Goal: Task Accomplishment & Management: Manage account settings

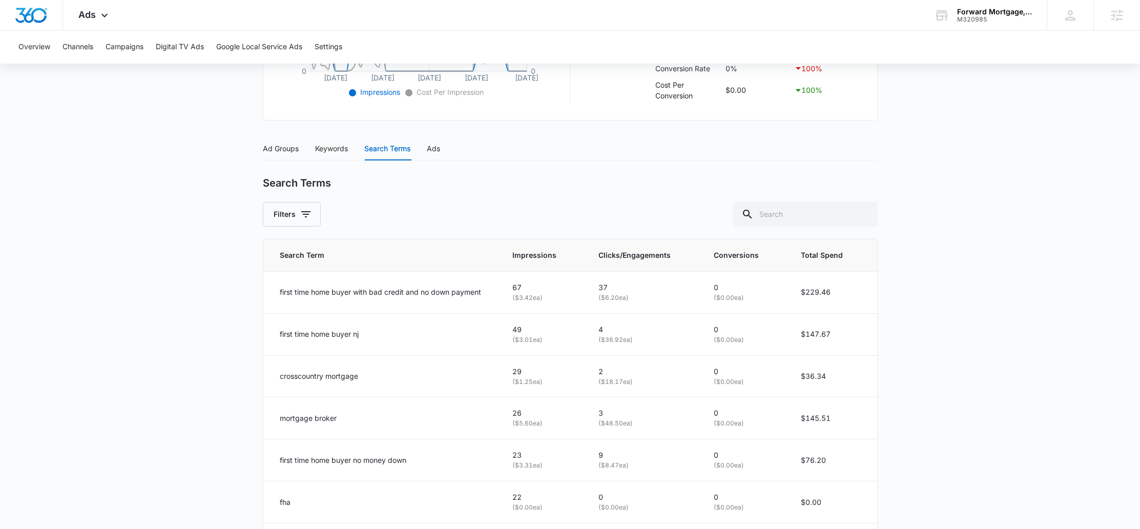
scroll to position [311, 0]
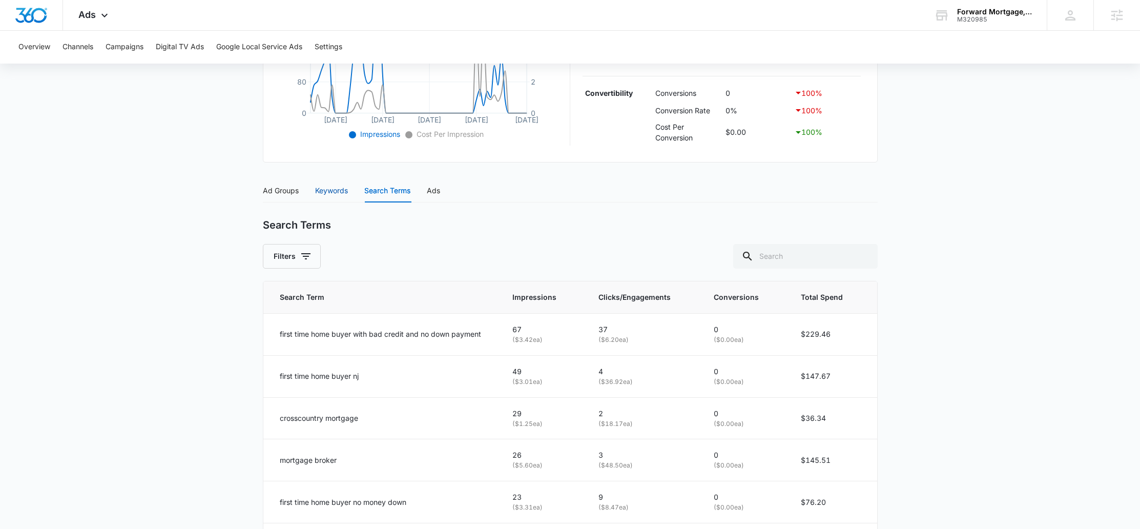
click at [341, 189] on div "Keywords" at bounding box center [331, 190] width 33 height 11
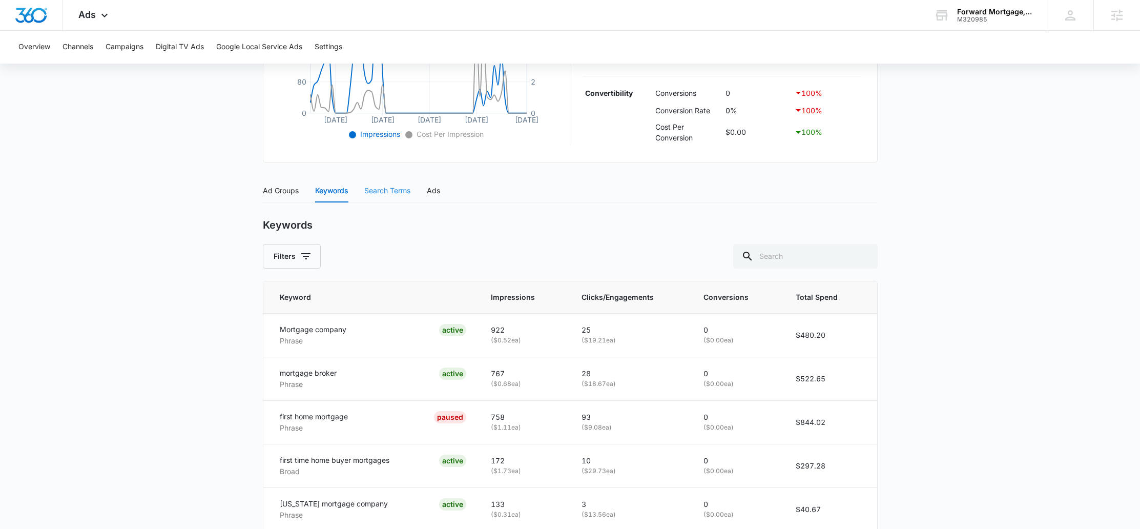
click at [395, 196] on div "Search Terms" at bounding box center [387, 191] width 46 height 24
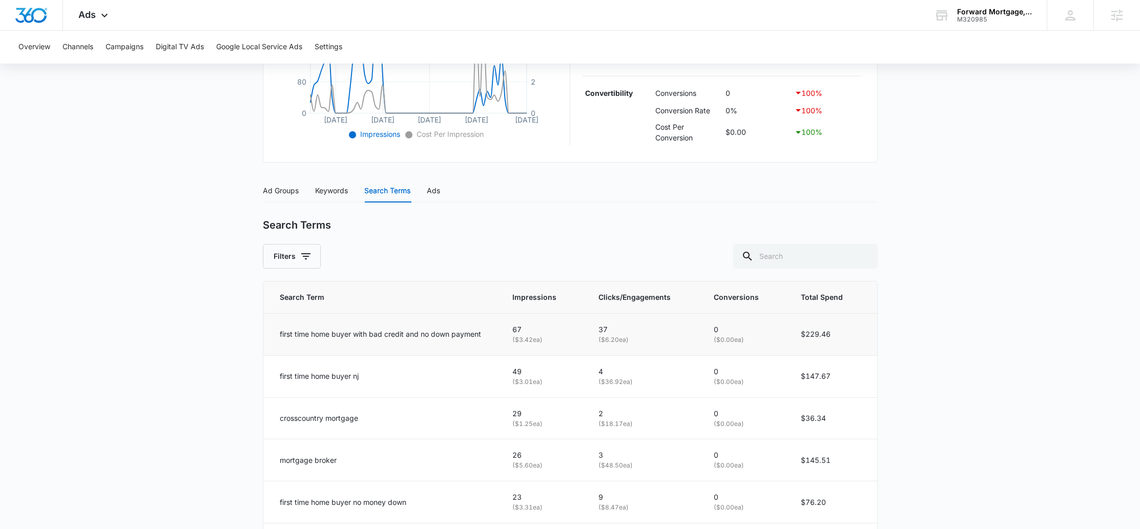
drag, startPoint x: 291, startPoint y: 342, endPoint x: 482, endPoint y: 337, distance: 191.2
click at [482, 337] on td "first time home buyer with bad credit and no down payment" at bounding box center [381, 334] width 237 height 42
click at [482, 337] on div "first time home buyer with bad credit and no down payment" at bounding box center [384, 334] width 209 height 11
drag, startPoint x: 482, startPoint y: 337, endPoint x: 279, endPoint y: 328, distance: 203.7
click at [279, 327] on td "first time home buyer with bad credit and no down payment" at bounding box center [381, 334] width 237 height 42
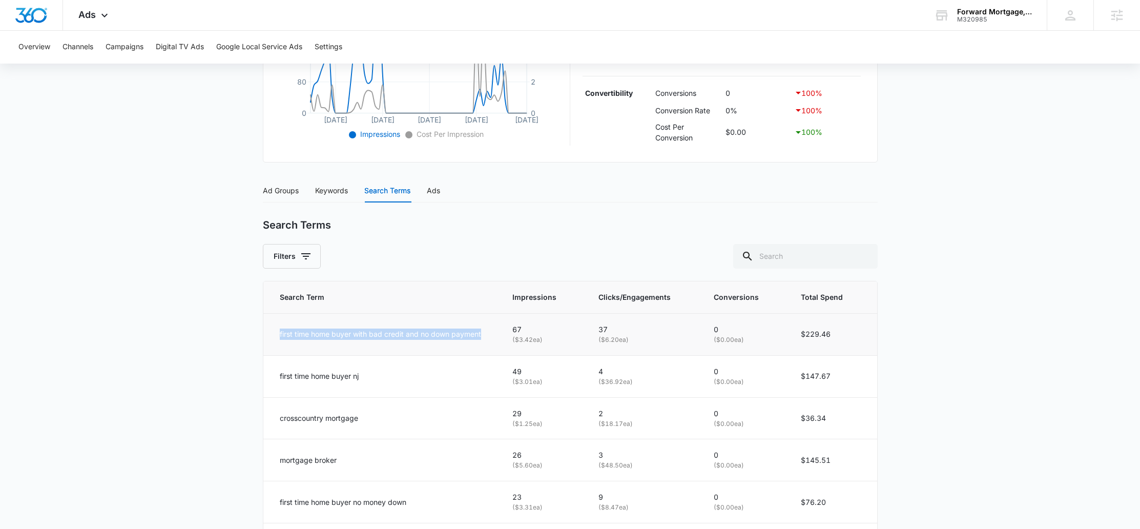
click at [282, 328] on td "first time home buyer with bad credit and no down payment" at bounding box center [381, 334] width 237 height 42
drag, startPoint x: 281, startPoint y: 328, endPoint x: 505, endPoint y: 330, distance: 224.0
click at [505, 330] on tr "first time home buyer with bad credit and no down payment 67 ( $3.42 ea) 37 ( $…" at bounding box center [570, 334] width 614 height 42
click at [472, 330] on p "first time home buyer with bad credit and no down payment" at bounding box center [380, 334] width 201 height 11
drag, startPoint x: 482, startPoint y: 330, endPoint x: 475, endPoint y: 330, distance: 7.2
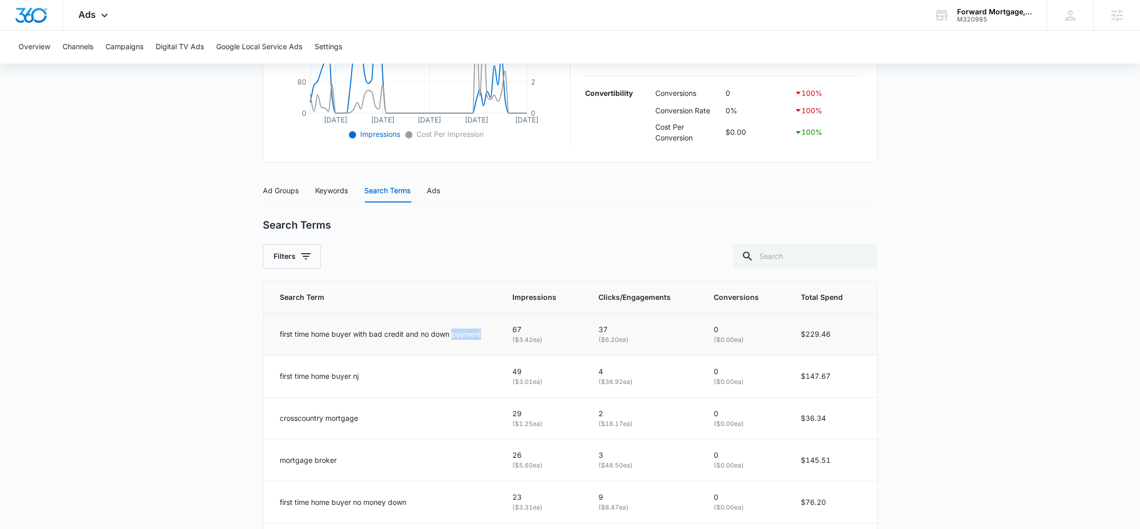
click at [475, 330] on div "first time home buyer with bad credit and no down payment" at bounding box center [384, 334] width 209 height 11
click at [487, 333] on div "first time home buyer with bad credit and no down payment" at bounding box center [384, 334] width 209 height 11
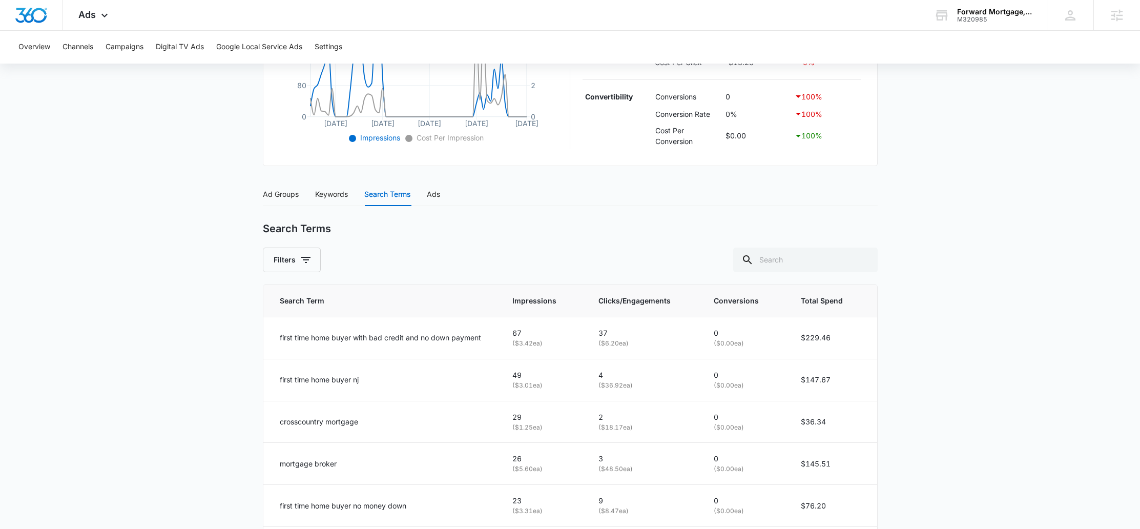
scroll to position [307, 0]
click at [85, 26] on div "Ads Apps Reputation Forms CRM Email Social Payments POS Content Ads Intelligenc…" at bounding box center [94, 15] width 63 height 30
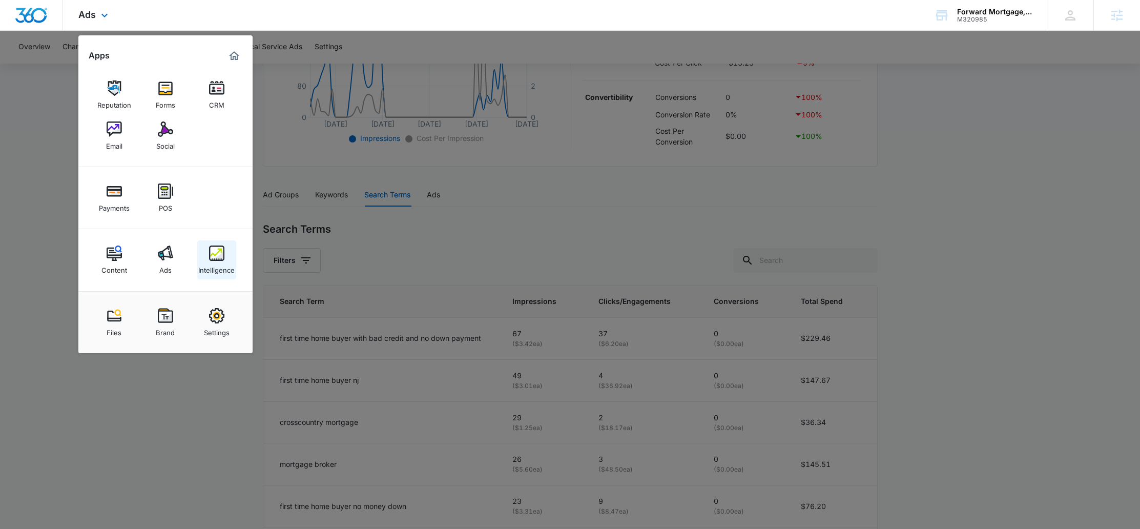
click at [221, 249] on img at bounding box center [216, 252] width 15 height 15
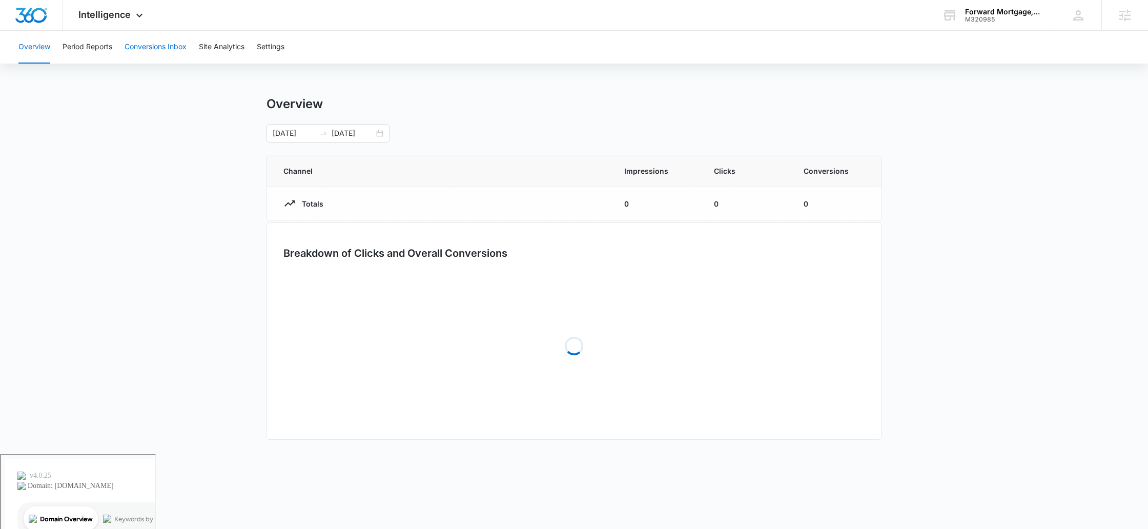
click at [155, 42] on button "Conversions Inbox" at bounding box center [156, 47] width 62 height 33
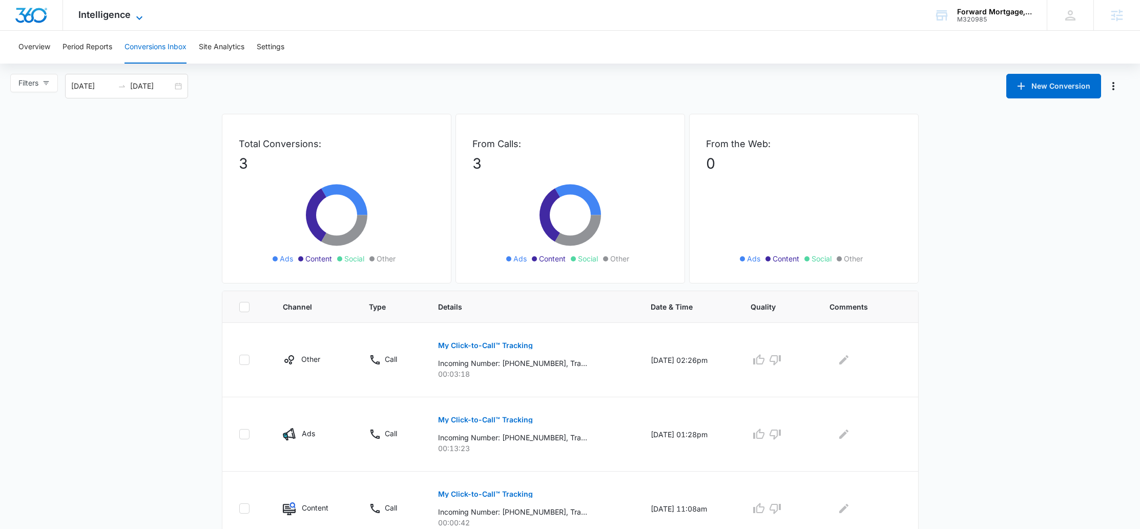
click at [103, 15] on span "Intelligence" at bounding box center [104, 14] width 52 height 11
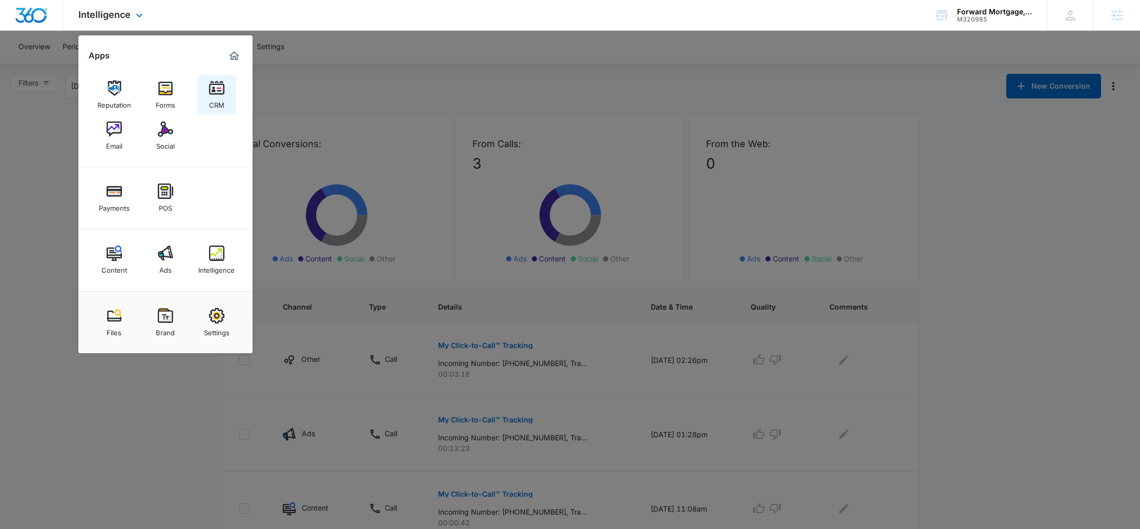
click at [204, 91] on link "CRM" at bounding box center [216, 94] width 39 height 39
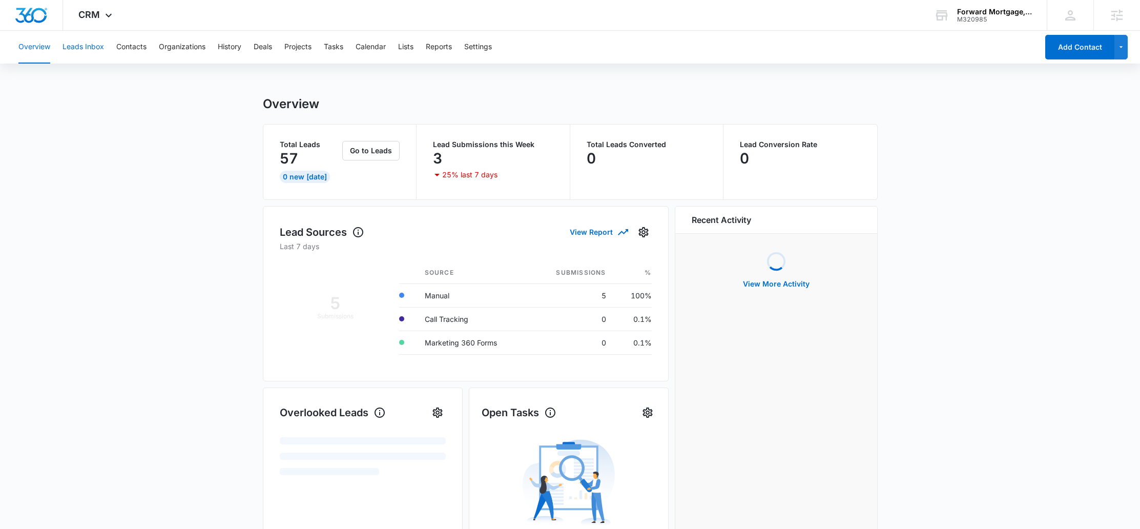
click at [80, 42] on button "Leads Inbox" at bounding box center [84, 47] width 42 height 33
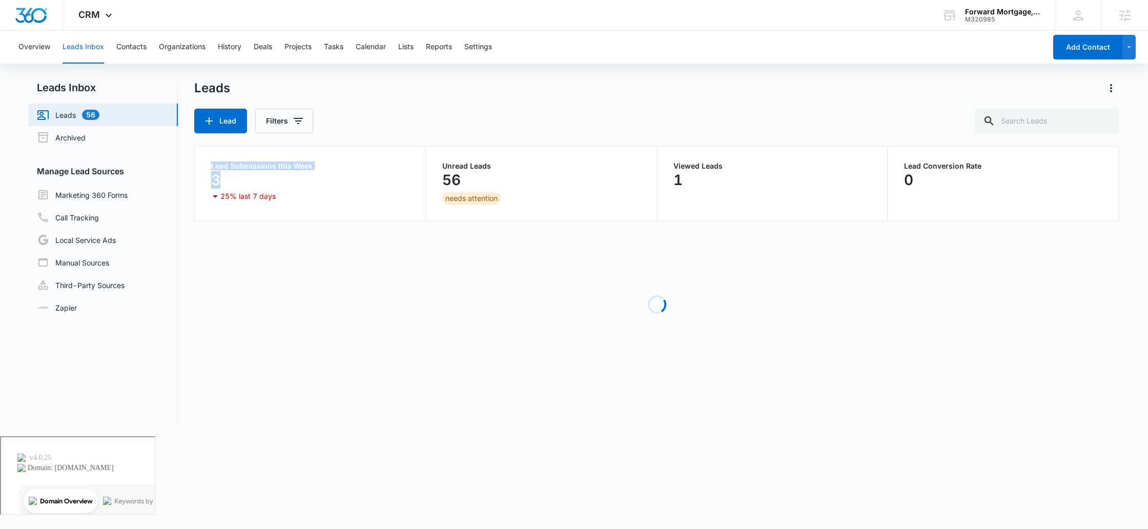
drag, startPoint x: 240, startPoint y: 180, endPoint x: 207, endPoint y: 167, distance: 36.4
click at [207, 167] on div "Lead Submissions this Week 3 25% last 7 days" at bounding box center [310, 183] width 231 height 75
click at [288, 166] on p "Lead Submissions this Week" at bounding box center [310, 165] width 198 height 7
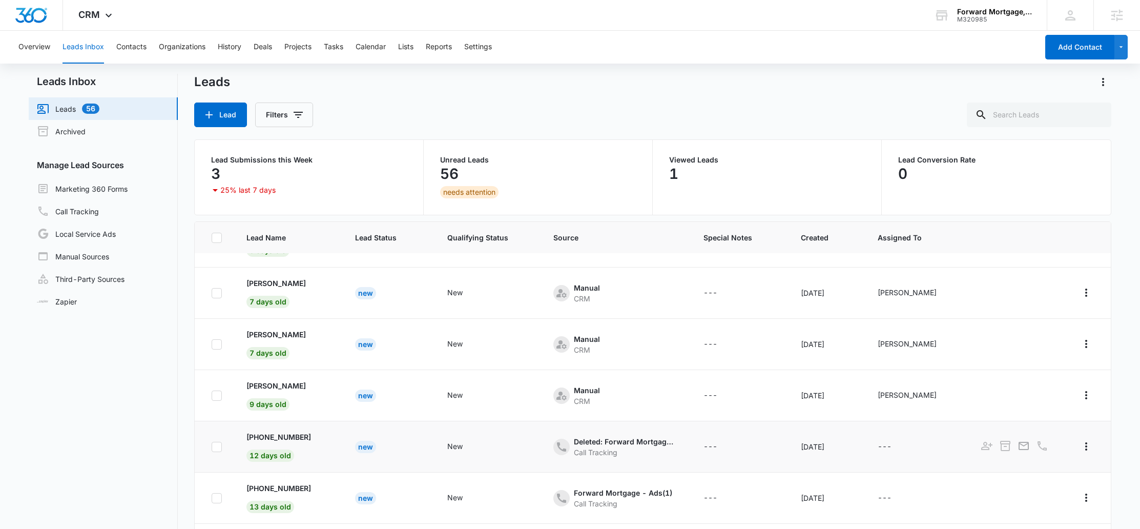
scroll to position [139, 0]
click at [94, 278] on link "Third-Party Sources" at bounding box center [81, 279] width 88 height 12
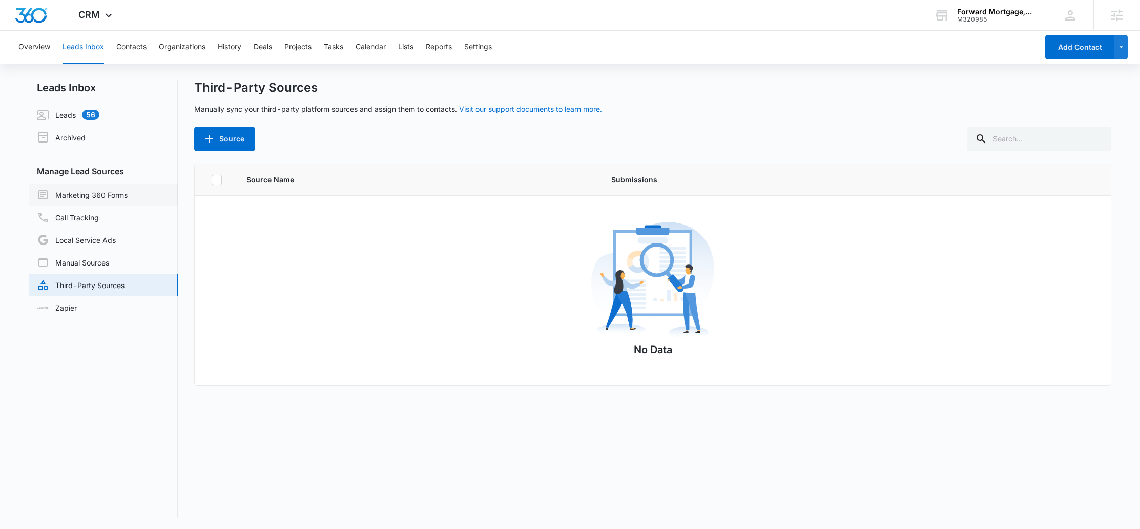
click at [70, 196] on link "Marketing 360 Forms" at bounding box center [82, 195] width 91 height 12
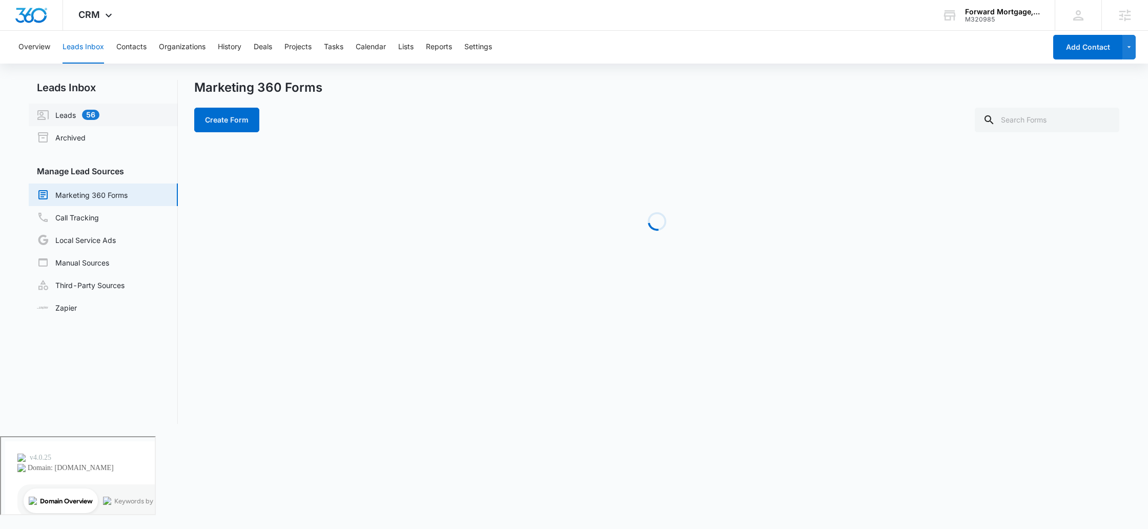
click at [42, 115] on link "Leads 56" at bounding box center [68, 115] width 63 height 12
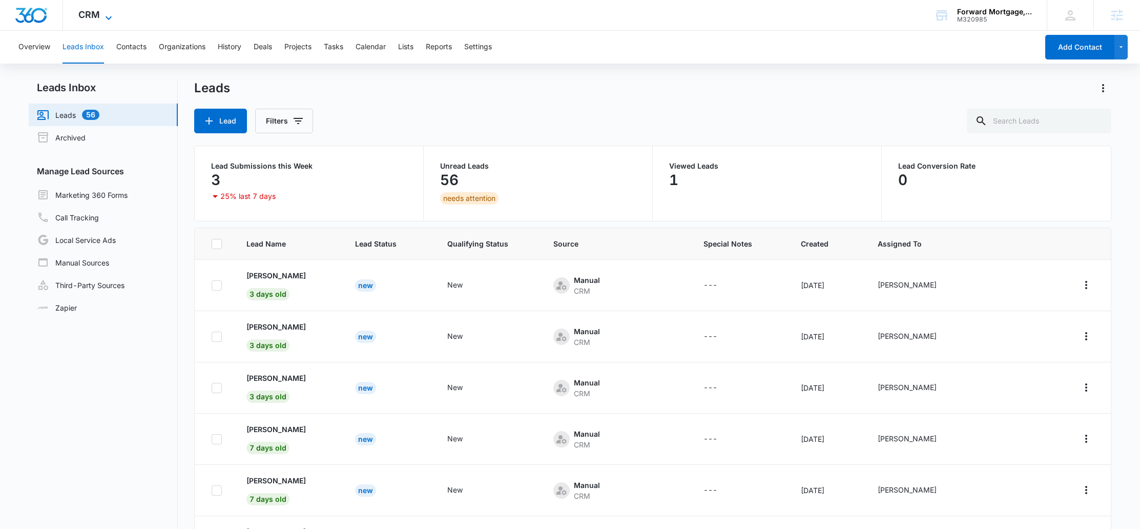
click at [91, 17] on span "CRM" at bounding box center [89, 14] width 22 height 11
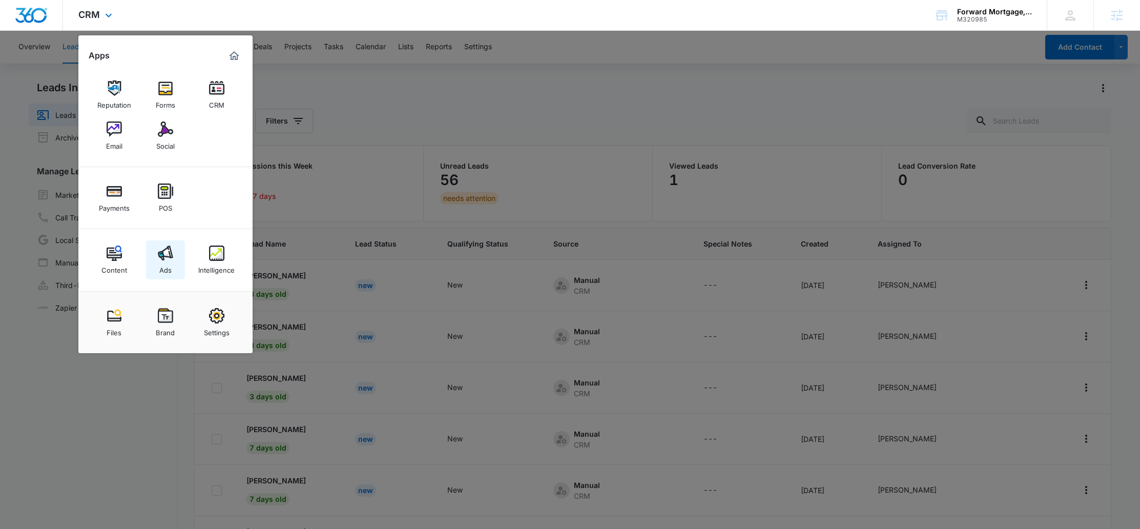
click at [163, 271] on div "Ads" at bounding box center [165, 267] width 12 height 13
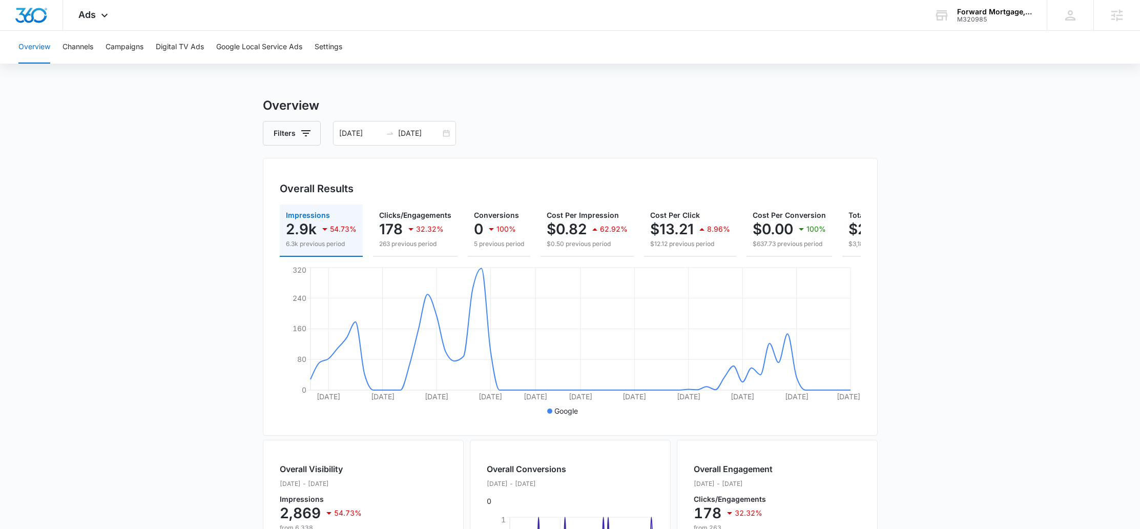
click at [60, 54] on div "Overview Channels Campaigns Digital TV Ads Google Local Service Ads Settings" at bounding box center [570, 47] width 1116 height 33
click at [63, 52] on button "Channels" at bounding box center [78, 47] width 31 height 33
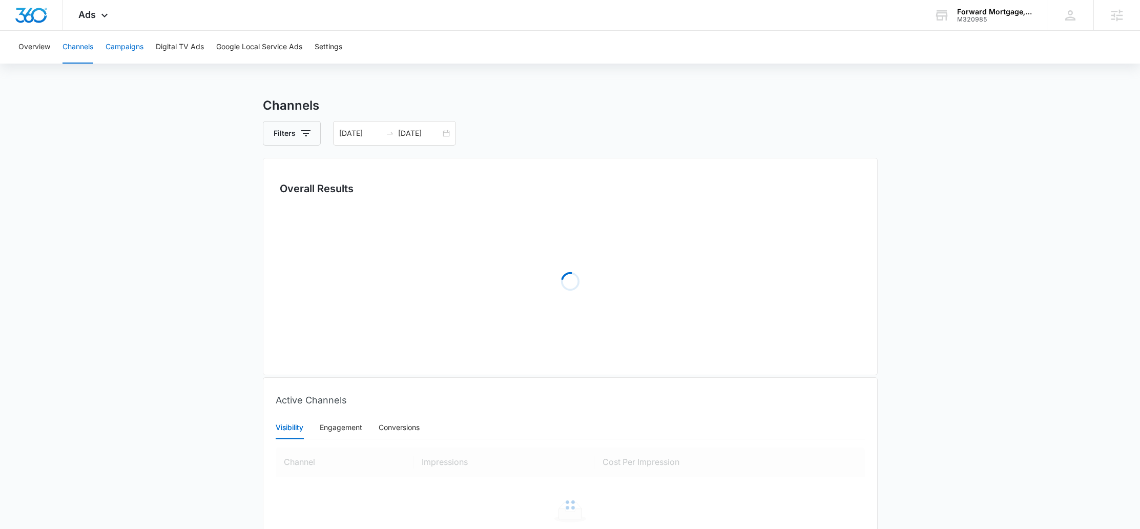
click at [129, 51] on button "Campaigns" at bounding box center [125, 47] width 38 height 33
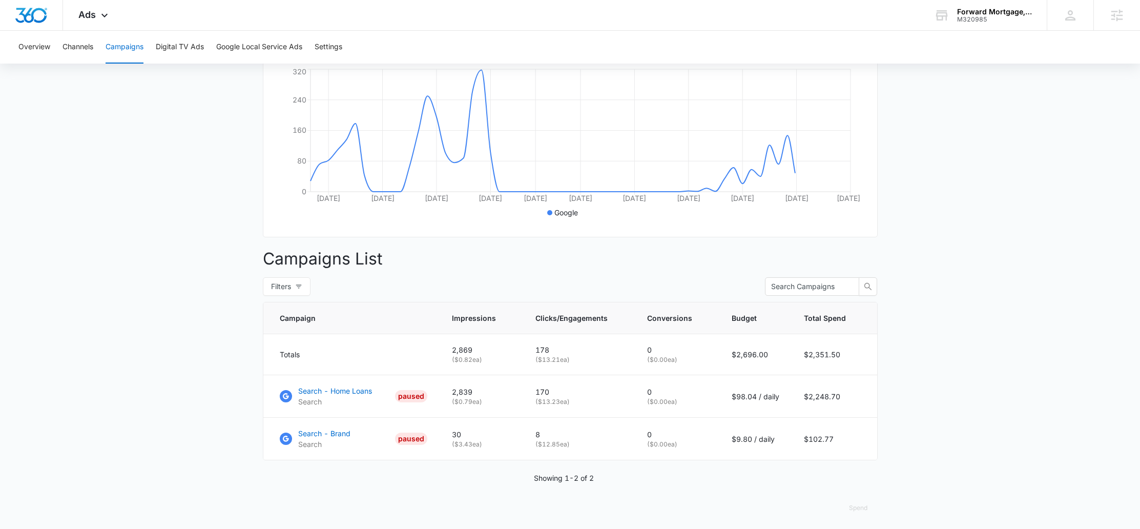
scroll to position [210, 0]
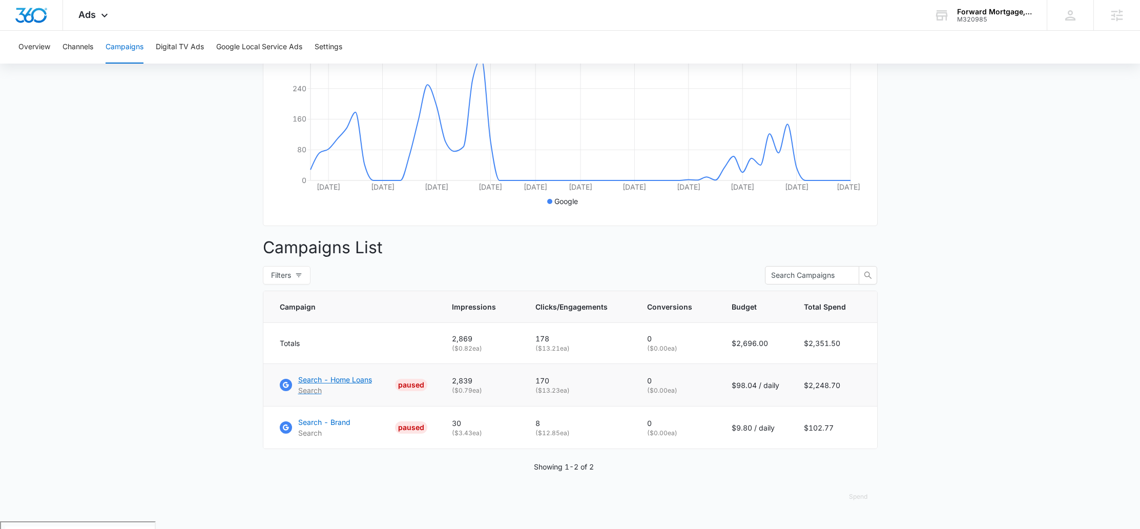
click at [348, 385] on p "Search - Home Loans" at bounding box center [335, 379] width 74 height 11
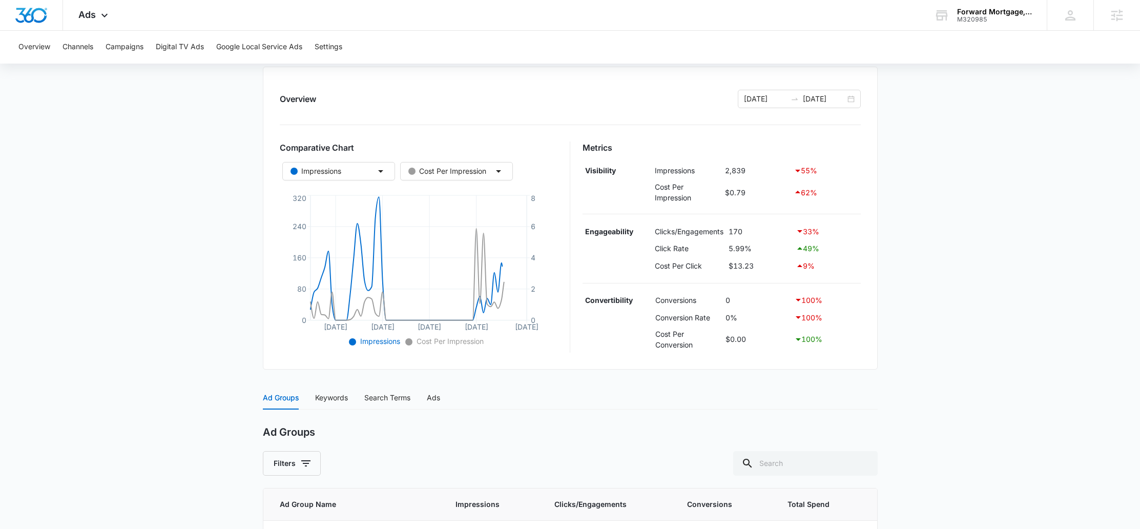
scroll to position [270, 0]
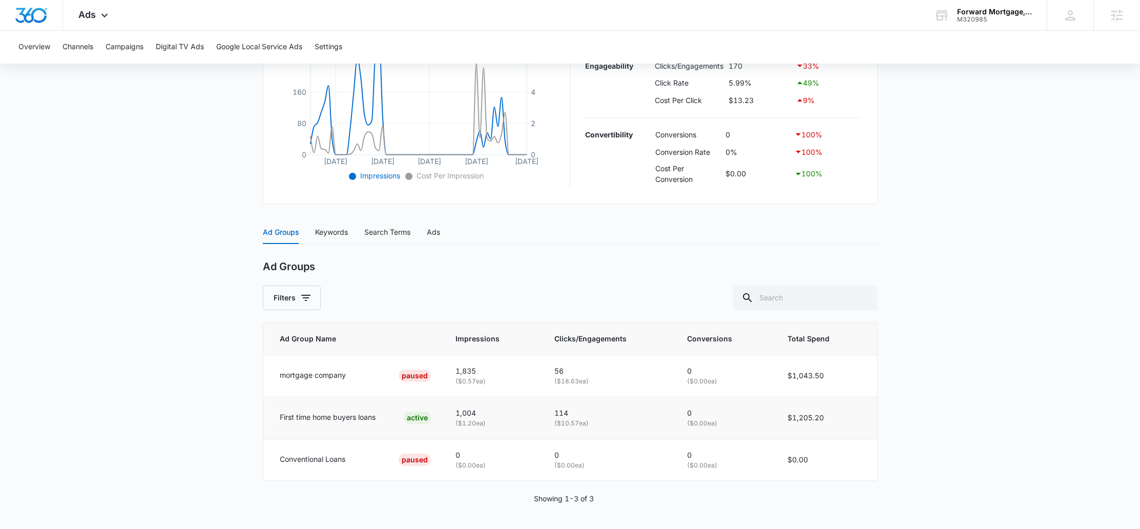
click at [340, 424] on td "First time home buyers loans ACTIVE" at bounding box center [353, 418] width 180 height 42
click at [342, 420] on p "First time home buyers loans" at bounding box center [328, 417] width 96 height 11
click at [324, 222] on div "Keywords" at bounding box center [331, 232] width 33 height 24
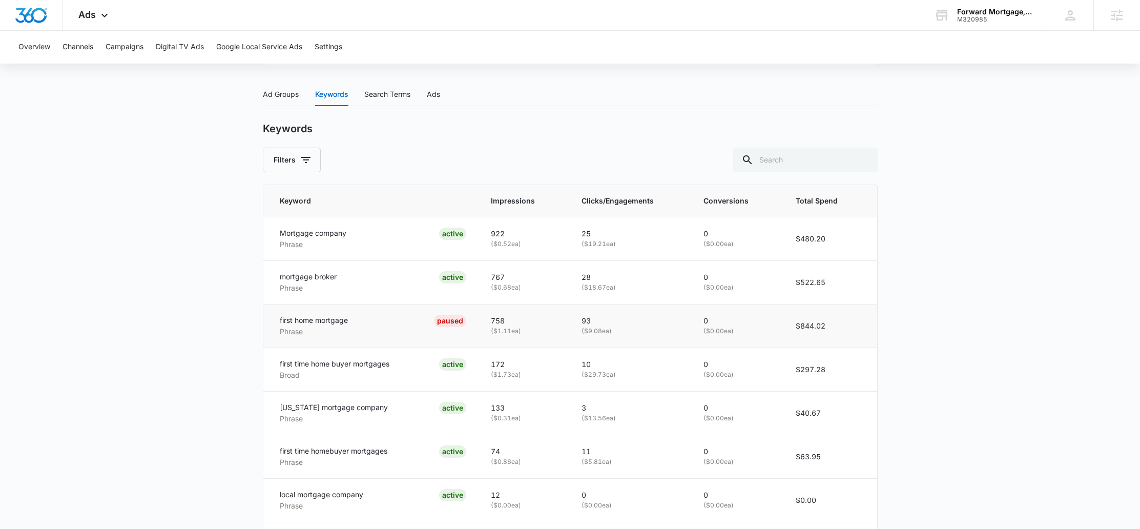
scroll to position [408, 0]
drag, startPoint x: 495, startPoint y: 331, endPoint x: 546, endPoint y: 330, distance: 50.7
click at [546, 330] on p "( $1.11 ea)" at bounding box center [524, 330] width 67 height 10
drag, startPoint x: 584, startPoint y: 330, endPoint x: 636, endPoint y: 331, distance: 52.3
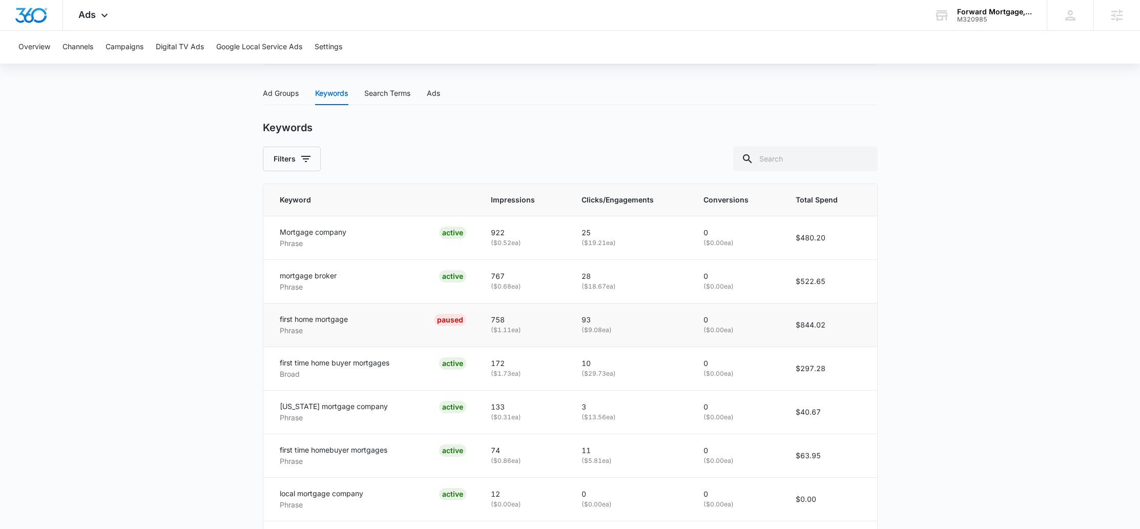
click at [636, 331] on p "( $9.08 ea)" at bounding box center [630, 330] width 97 height 10
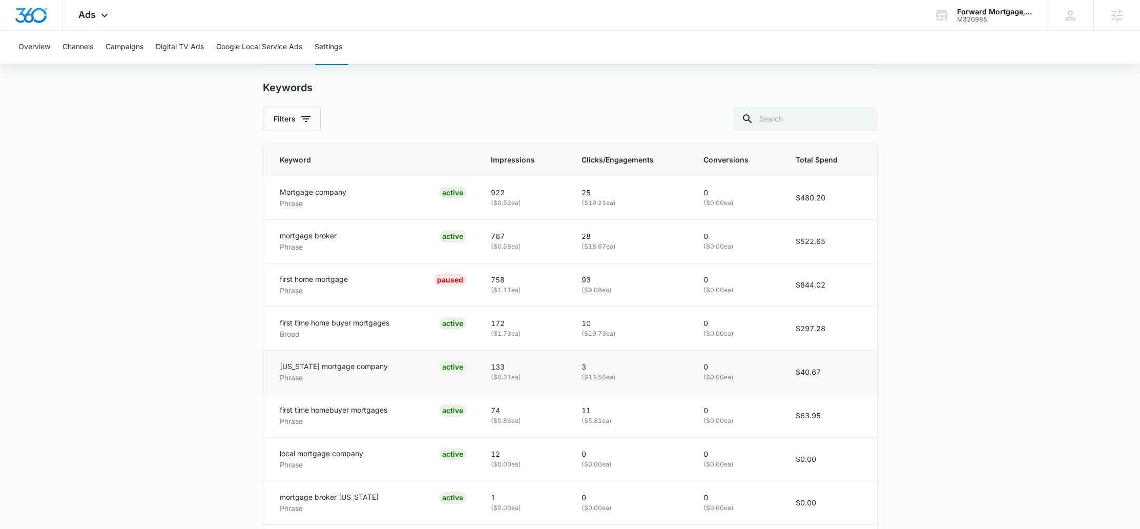
scroll to position [465, 0]
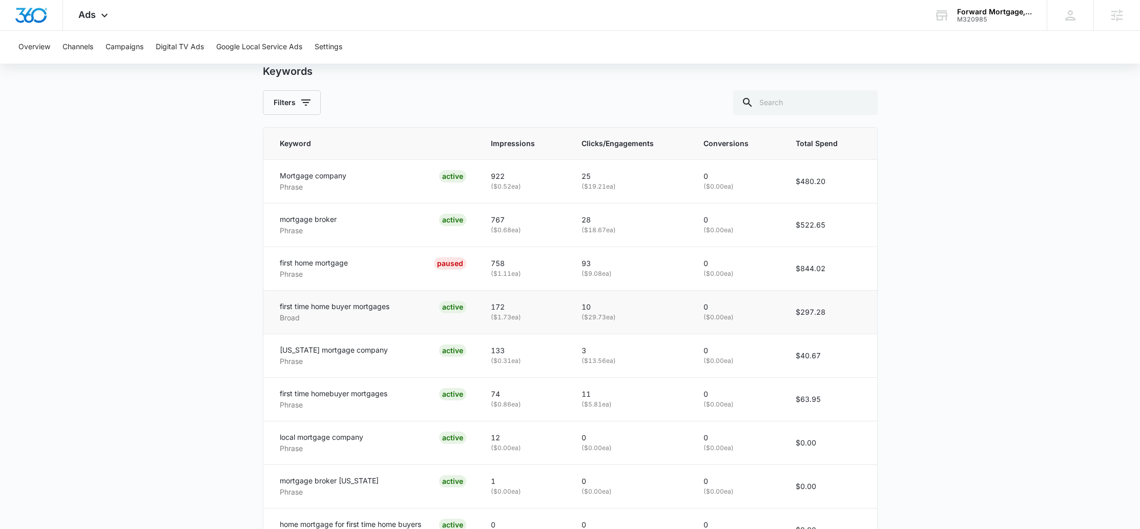
drag, startPoint x: 296, startPoint y: 312, endPoint x: 391, endPoint y: 313, distance: 94.3
click at [391, 313] on div "first time home buyer mortgages Broad ACTIVE" at bounding box center [373, 312] width 187 height 23
drag, startPoint x: 312, startPoint y: 312, endPoint x: 482, endPoint y: 316, distance: 170.2
click at [482, 316] on tr "first time home buyer mortgages Broad ACTIVE 172 ( $1.73 ea) 10 ( $29.73 ea) 0 …" at bounding box center [570, 312] width 614 height 44
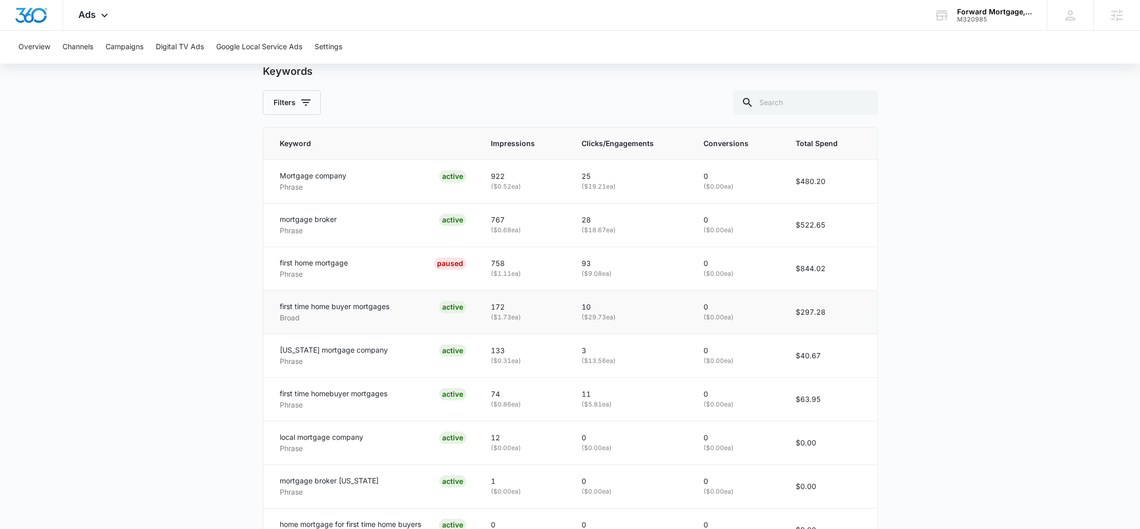
click at [582, 316] on td "10 ( $29.73 ea)" at bounding box center [630, 312] width 122 height 44
drag, startPoint x: 634, startPoint y: 317, endPoint x: 649, endPoint y: 317, distance: 14.4
click at [649, 317] on p "( $29.73 ea)" at bounding box center [630, 318] width 97 height 10
drag, startPoint x: 649, startPoint y: 317, endPoint x: 577, endPoint y: 319, distance: 71.8
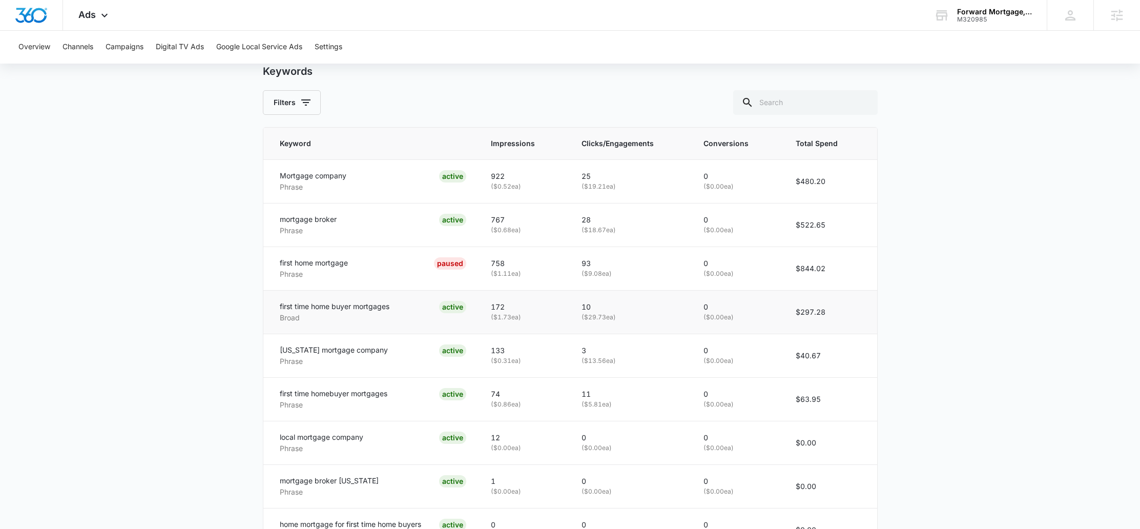
click at [577, 319] on td "10 ( $29.73 ea)" at bounding box center [630, 312] width 122 height 44
drag, startPoint x: 581, startPoint y: 318, endPoint x: 651, endPoint y: 314, distance: 70.3
click at [651, 314] on td "10 ( $29.73 ea)" at bounding box center [630, 312] width 122 height 44
click at [651, 314] on p "( $29.73 ea)" at bounding box center [630, 318] width 97 height 10
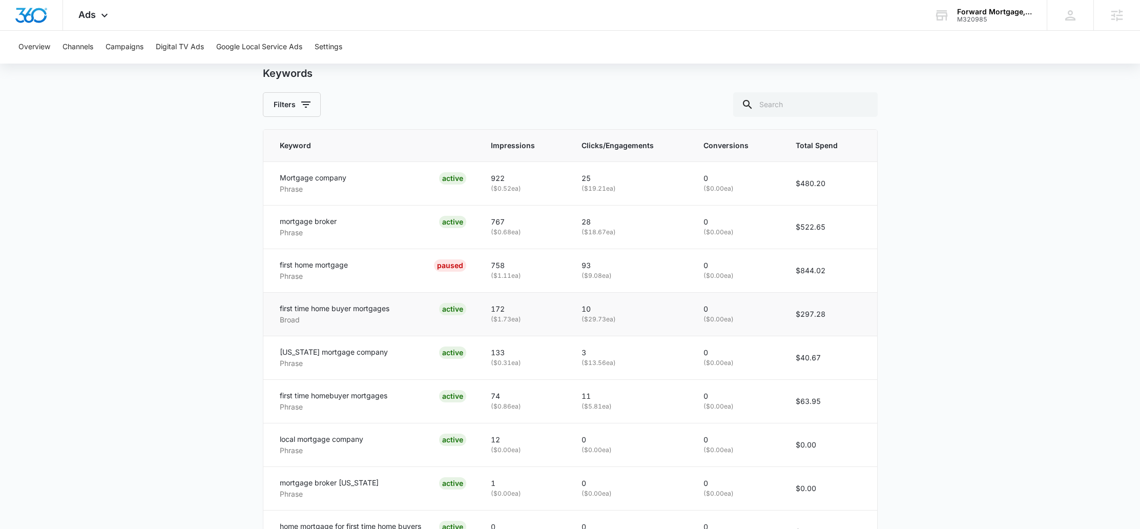
scroll to position [462, 0]
drag, startPoint x: 280, startPoint y: 304, endPoint x: 402, endPoint y: 310, distance: 122.1
click at [402, 310] on td "first time home buyer mortgages Broad ACTIVE" at bounding box center [370, 315] width 215 height 44
click at [402, 310] on div "first time home buyer mortgages Broad ACTIVE" at bounding box center [373, 314] width 187 height 23
drag, startPoint x: 583, startPoint y: 319, endPoint x: 655, endPoint y: 320, distance: 71.8
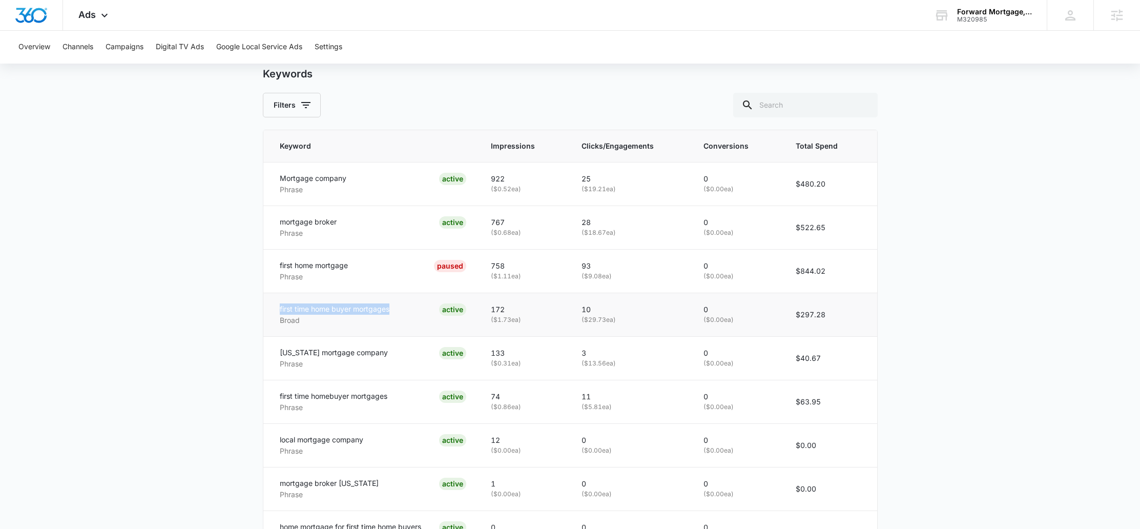
click at [655, 320] on td "10 ( $29.73 ea)" at bounding box center [630, 315] width 122 height 44
click at [655, 320] on p "( $29.73 ea)" at bounding box center [630, 320] width 97 height 10
drag, startPoint x: 652, startPoint y: 320, endPoint x: 579, endPoint y: 320, distance: 73.3
click at [579, 320] on td "10 ( $29.73 ea)" at bounding box center [630, 315] width 122 height 44
drag, startPoint x: 577, startPoint y: 320, endPoint x: 641, endPoint y: 322, distance: 64.1
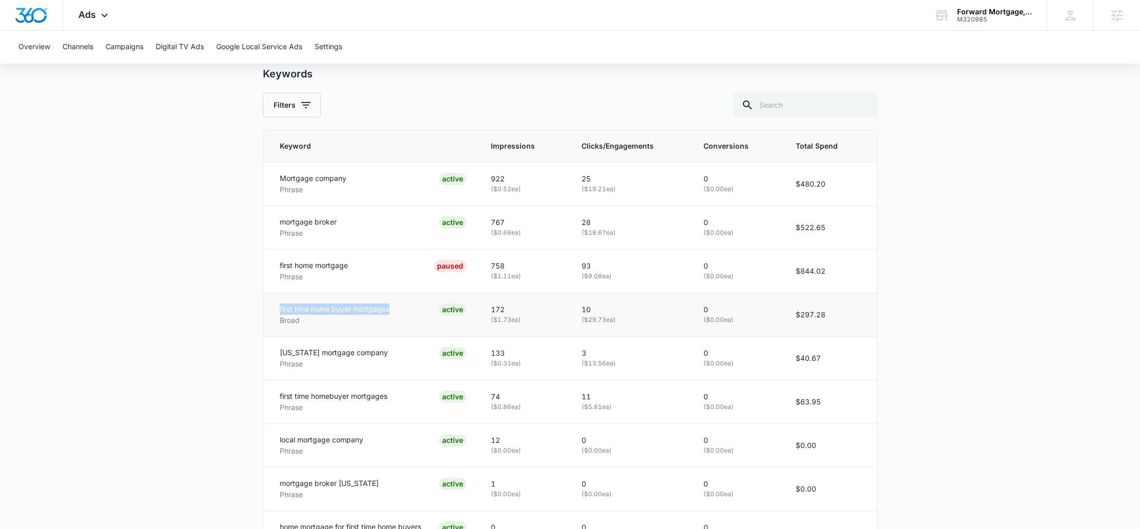
click at [641, 322] on td "10 ( $29.73 ea)" at bounding box center [630, 315] width 122 height 44
click at [641, 322] on p "( $29.73 ea)" at bounding box center [630, 320] width 97 height 10
drag, startPoint x: 592, startPoint y: 319, endPoint x: 645, endPoint y: 320, distance: 52.8
click at [645, 320] on p "( $29.73 ea)" at bounding box center [630, 320] width 97 height 10
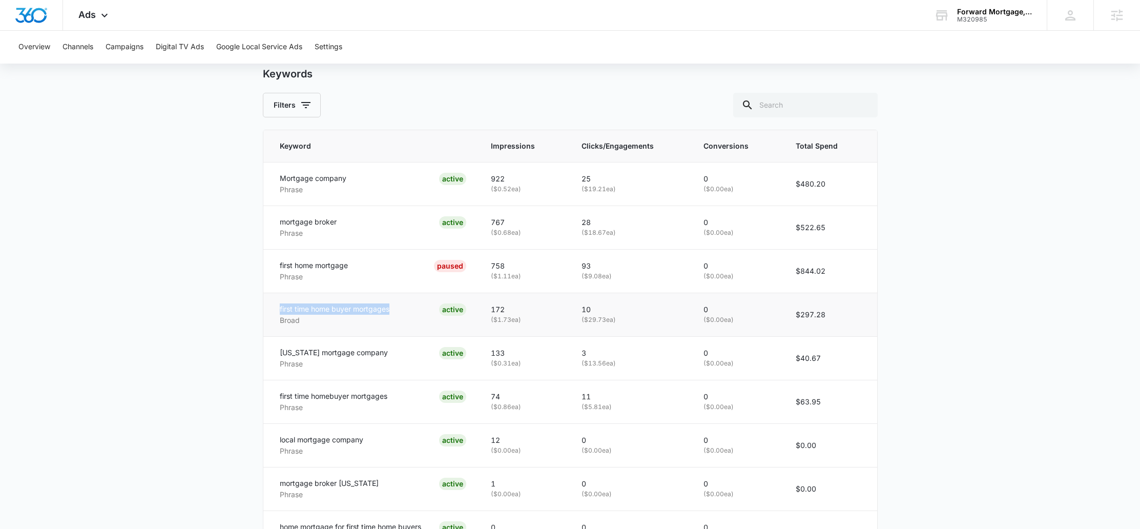
drag, startPoint x: 645, startPoint y: 320, endPoint x: 537, endPoint y: 317, distance: 107.7
click at [537, 317] on tr "first time home buyer mortgages Broad ACTIVE 172 ( $1.73 ea) 10 ( $29.73 ea) 0 …" at bounding box center [570, 315] width 614 height 44
drag, startPoint x: 280, startPoint y: 397, endPoint x: 413, endPoint y: 397, distance: 132.7
click at [413, 397] on div "first time homebuyer mortgages Phrase ACTIVE" at bounding box center [373, 402] width 187 height 23
drag, startPoint x: 574, startPoint y: 321, endPoint x: 627, endPoint y: 321, distance: 52.8
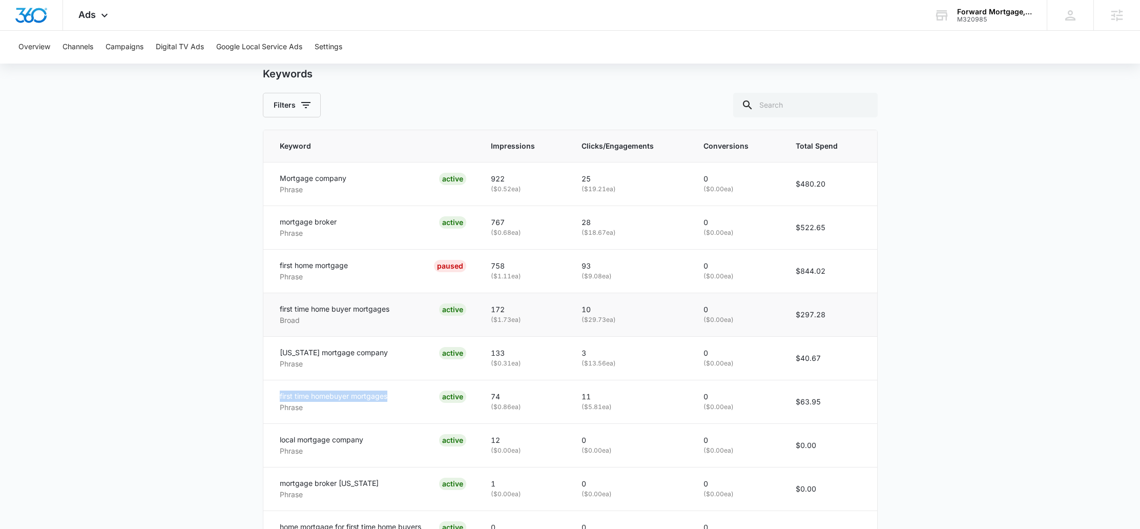
click at [627, 321] on td "10 ( $29.73 ea)" at bounding box center [630, 315] width 122 height 44
click at [627, 321] on p "( $29.73 ea)" at bounding box center [630, 320] width 97 height 10
drag, startPoint x: 598, startPoint y: 322, endPoint x: 569, endPoint y: 322, distance: 28.7
click at [569, 322] on tr "first time home buyer mortgages Broad ACTIVE 172 ( $1.73 ea) 10 ( $29.73 ea) 0 …" at bounding box center [570, 315] width 614 height 44
click at [571, 318] on td "10 ( $29.73 ea)" at bounding box center [630, 315] width 122 height 44
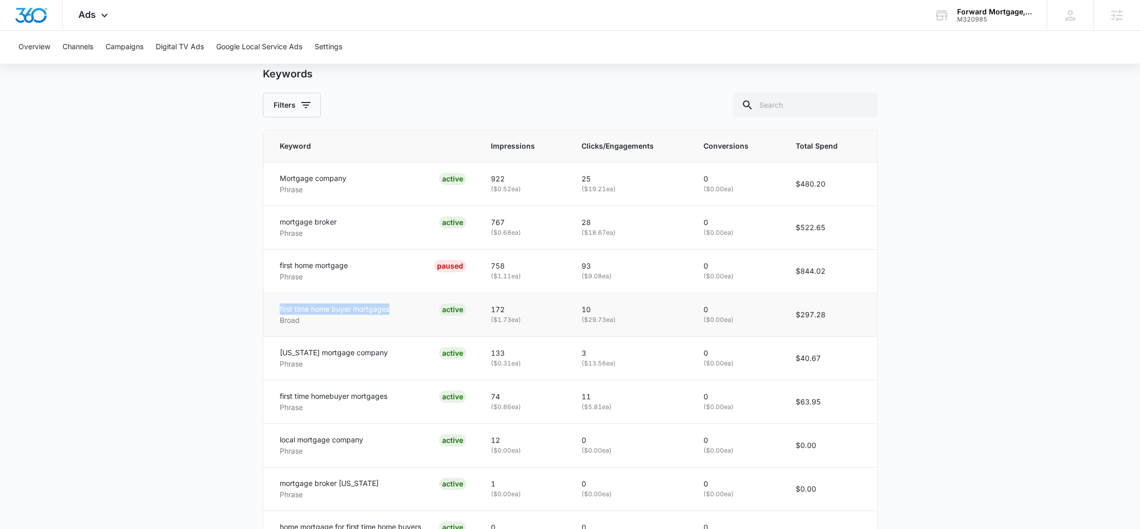
drag, startPoint x: 401, startPoint y: 313, endPoint x: 277, endPoint y: 312, distance: 124.0
click at [277, 312] on td "first time home buyer mortgages Broad ACTIVE" at bounding box center [370, 315] width 215 height 44
drag, startPoint x: 626, startPoint y: 317, endPoint x: 571, endPoint y: 310, distance: 55.8
click at [571, 310] on td "10 ( $29.73 ea)" at bounding box center [630, 315] width 122 height 44
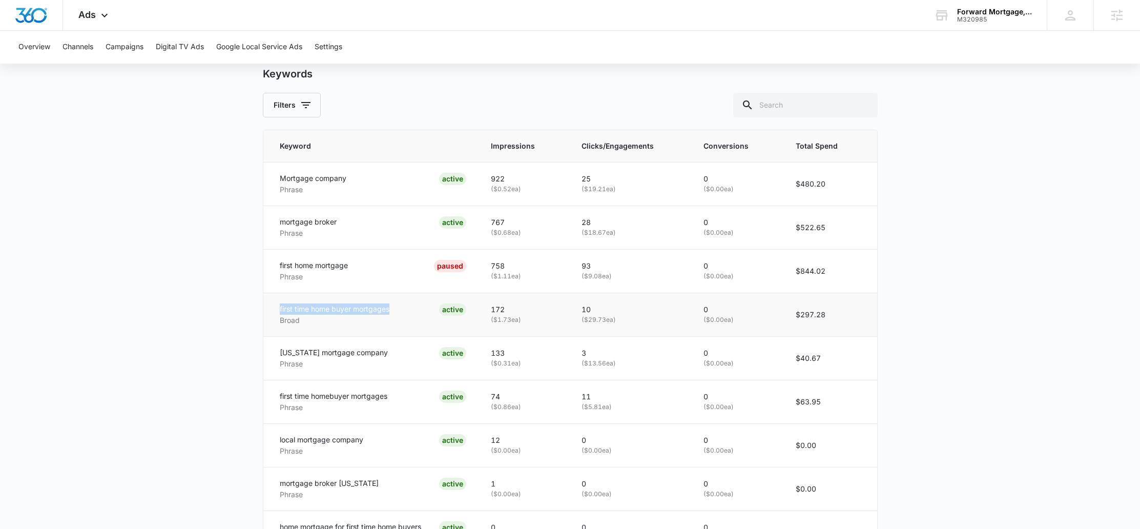
click at [571, 310] on td "10 ( $29.73 ea)" at bounding box center [630, 315] width 122 height 44
drag, startPoint x: 631, startPoint y: 320, endPoint x: 580, endPoint y: 312, distance: 52.4
click at [580, 312] on td "10 ( $29.73 ea)" at bounding box center [630, 315] width 122 height 44
drag, startPoint x: 625, startPoint y: 319, endPoint x: 582, endPoint y: 316, distance: 43.2
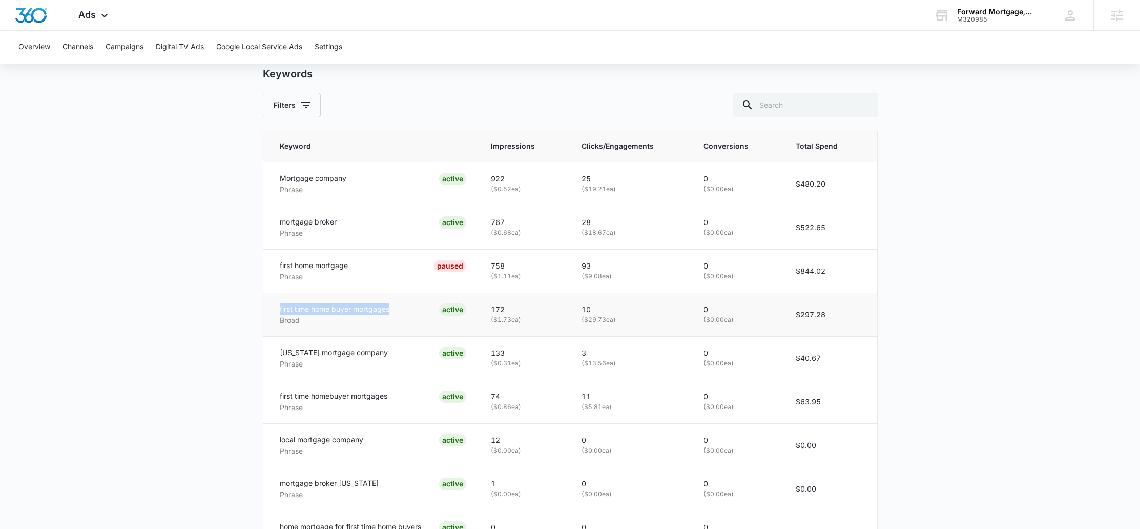
click at [582, 316] on td "10 ( $29.73 ea)" at bounding box center [630, 315] width 122 height 44
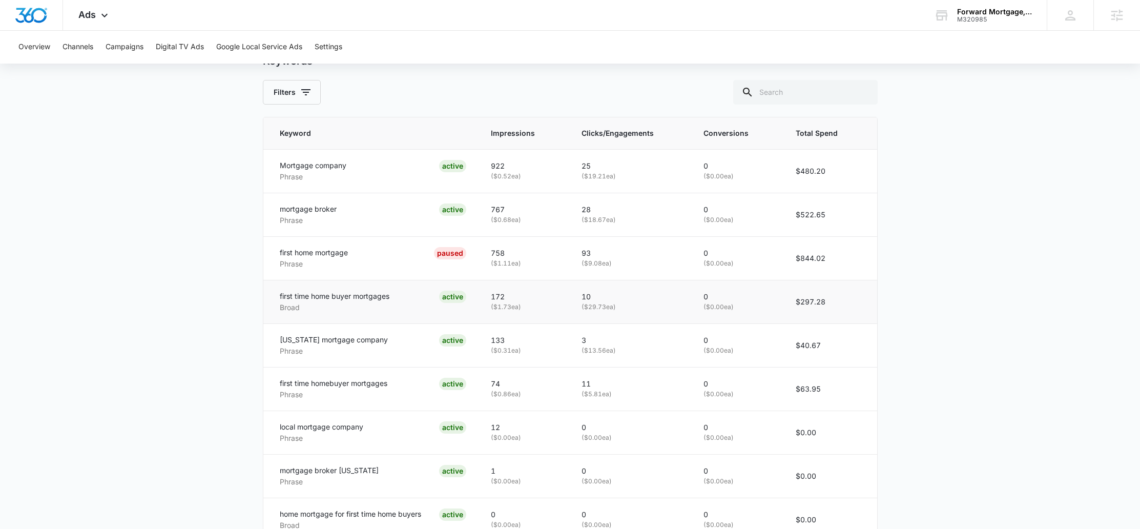
scroll to position [476, 0]
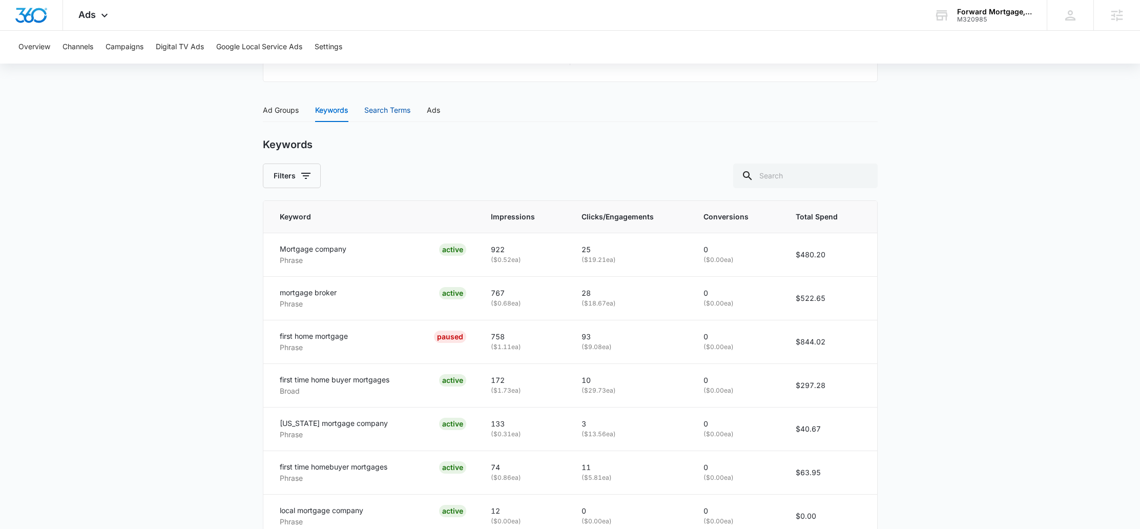
click at [381, 113] on div "Search Terms" at bounding box center [387, 110] width 46 height 11
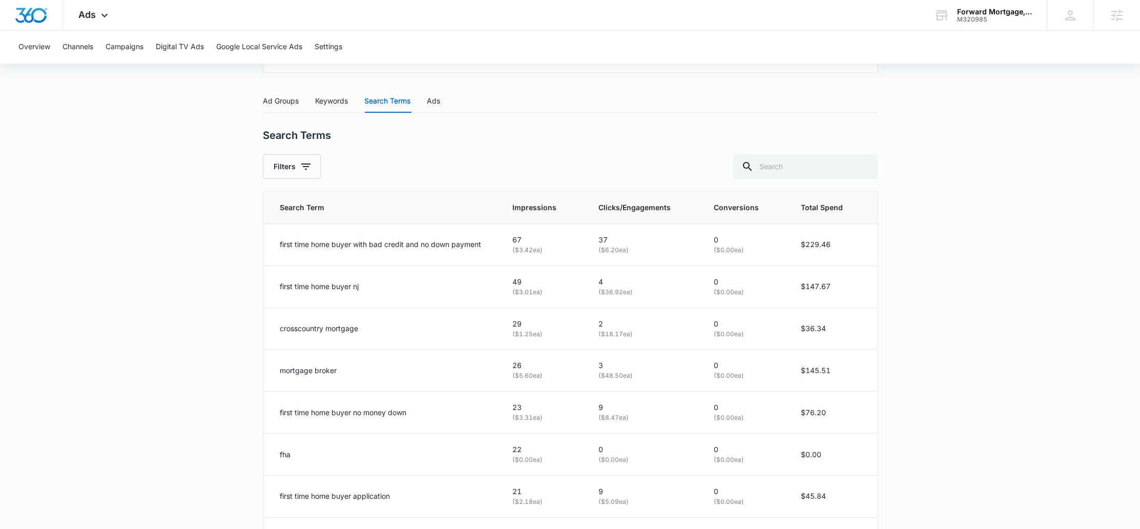
scroll to position [410, 0]
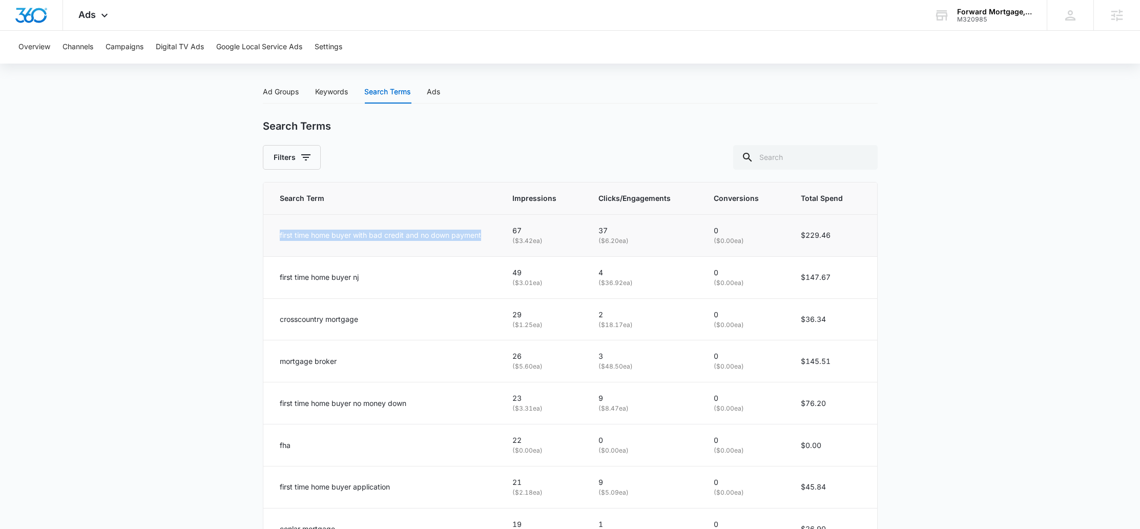
drag, startPoint x: 306, startPoint y: 230, endPoint x: 491, endPoint y: 232, distance: 185.0
click at [491, 232] on td "first time home buyer with bad credit and no down payment" at bounding box center [381, 235] width 237 height 42
drag, startPoint x: 403, startPoint y: 235, endPoint x: 480, endPoint y: 235, distance: 76.9
click at [480, 235] on p "first time home buyer with bad credit and no down payment" at bounding box center [380, 235] width 201 height 11
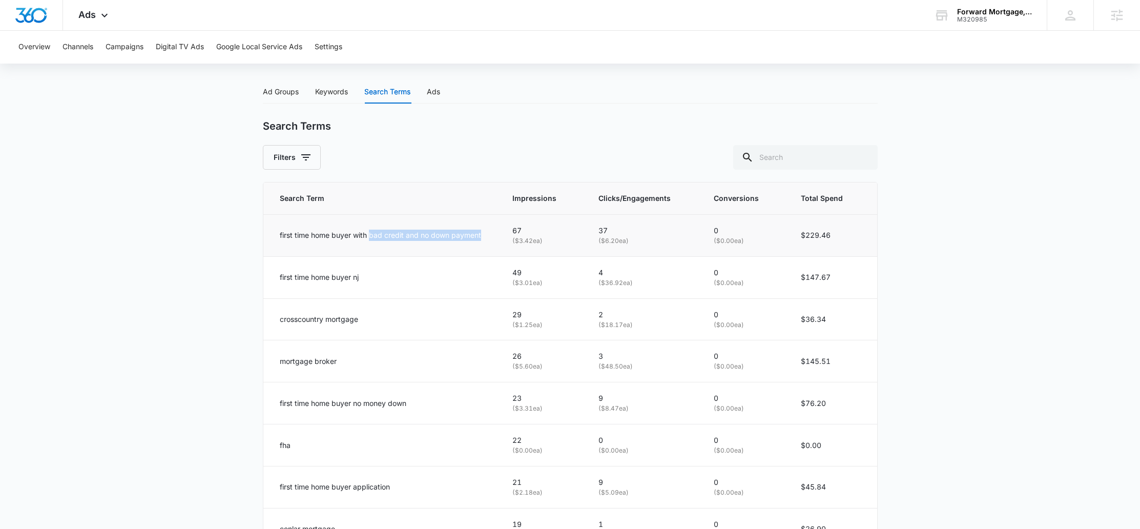
click at [480, 235] on p "first time home buyer with bad credit and no down payment" at bounding box center [380, 235] width 201 height 11
drag, startPoint x: 365, startPoint y: 234, endPoint x: 452, endPoint y: 244, distance: 87.7
click at [452, 244] on td "first time home buyer with bad credit and no down payment" at bounding box center [381, 235] width 237 height 42
click at [397, 236] on p "first time home buyer with bad credit and no down payment" at bounding box center [380, 235] width 201 height 11
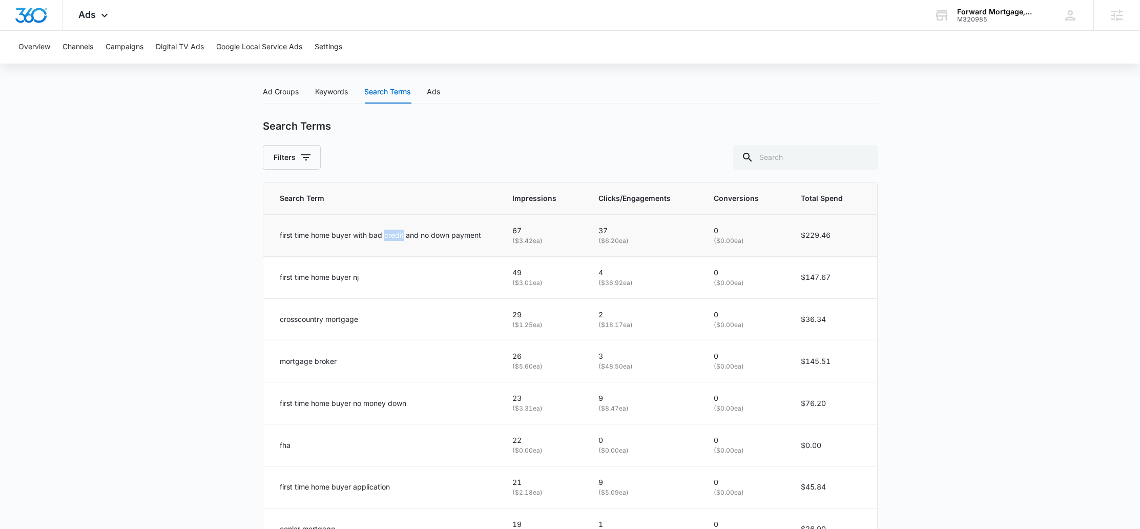
click at [397, 236] on p "first time home buyer with bad credit and no down payment" at bounding box center [380, 235] width 201 height 11
copy div "first time home buyer with bad credit and no down payment"
click at [233, 265] on main "Search - Home Loans | Search Paused $98.04 daily , $2,248.70 Spent Overview 06/…" at bounding box center [570, 188] width 1140 height 1004
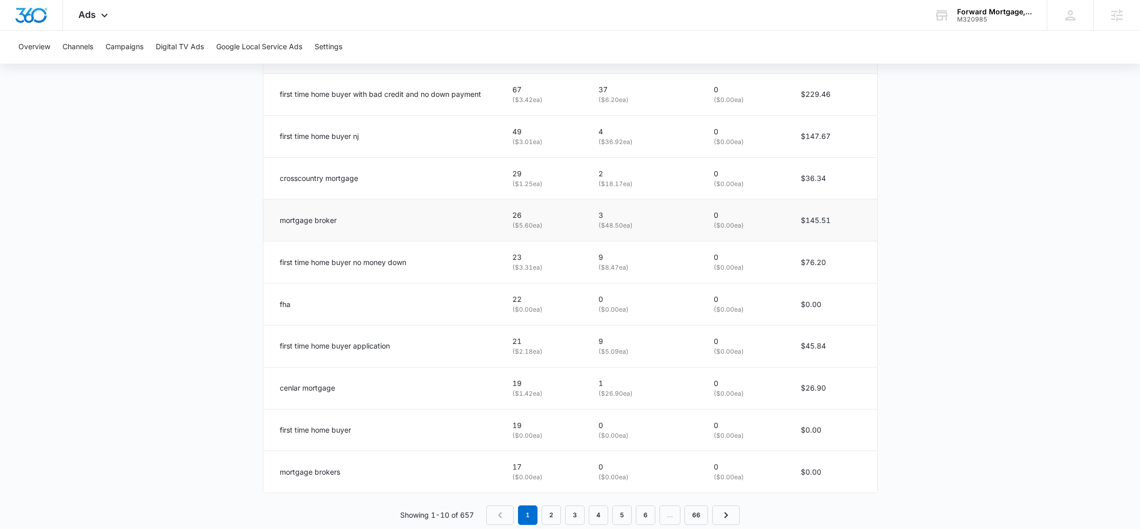
scroll to position [551, 0]
drag, startPoint x: 265, startPoint y: 345, endPoint x: 417, endPoint y: 351, distance: 151.3
click at [417, 351] on td "first time home buyer application" at bounding box center [381, 345] width 237 height 42
click at [417, 351] on div "first time home buyer application" at bounding box center [384, 345] width 209 height 11
drag, startPoint x: 278, startPoint y: 397, endPoint x: 366, endPoint y: 397, distance: 87.6
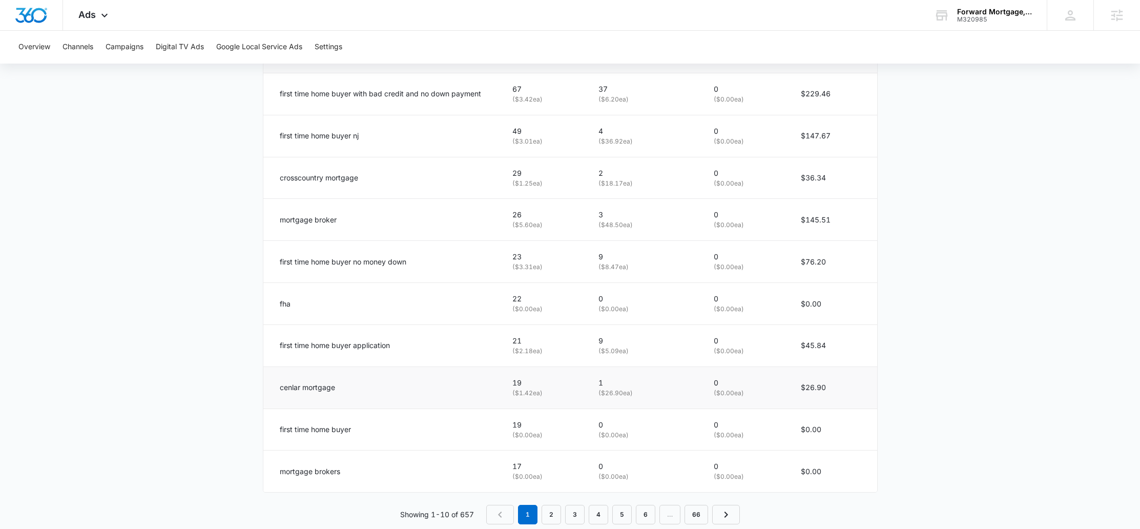
click at [366, 397] on td "cenlar mortgage" at bounding box center [381, 387] width 237 height 42
drag, startPoint x: 341, startPoint y: 392, endPoint x: 266, endPoint y: 388, distance: 74.9
click at [266, 388] on td "cenlar mortgage" at bounding box center [381, 387] width 237 height 42
copy p "cenlar mortgage"
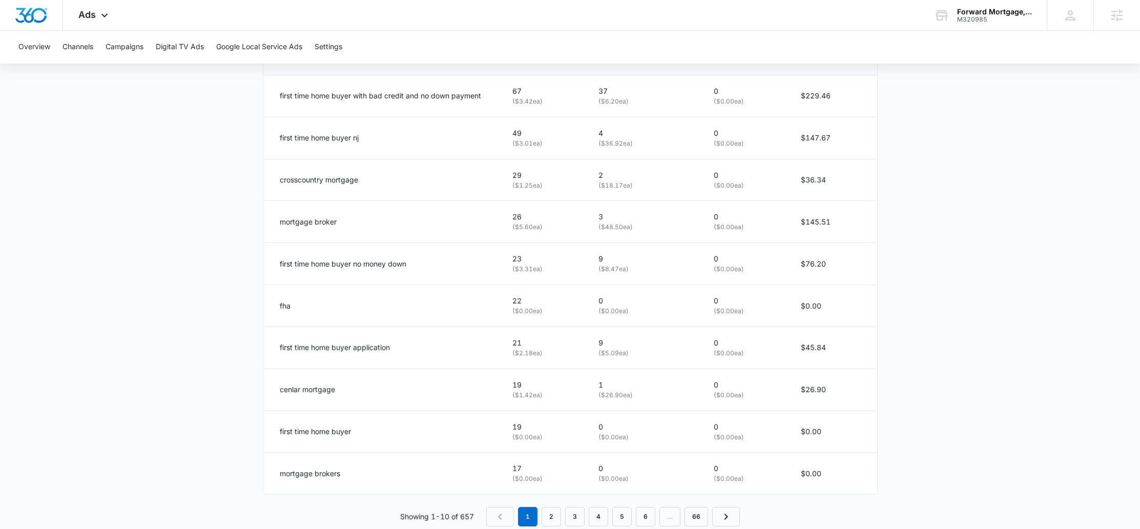
click at [231, 309] on main "Search - Home Loans | Search Paused $98.04 daily , $2,248.70 Spent Overview 06/…" at bounding box center [570, 49] width 1140 height 1004
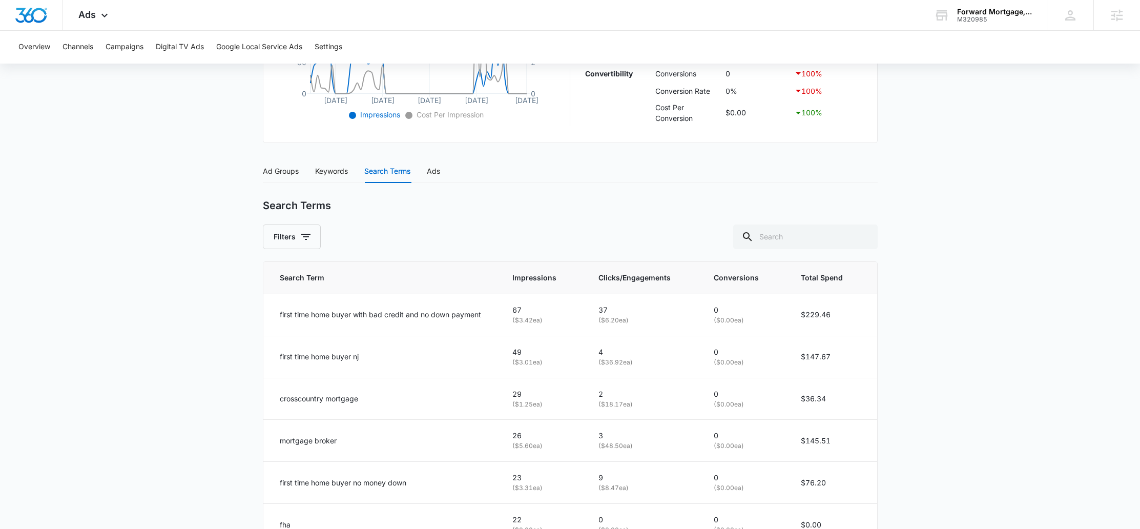
scroll to position [286, 0]
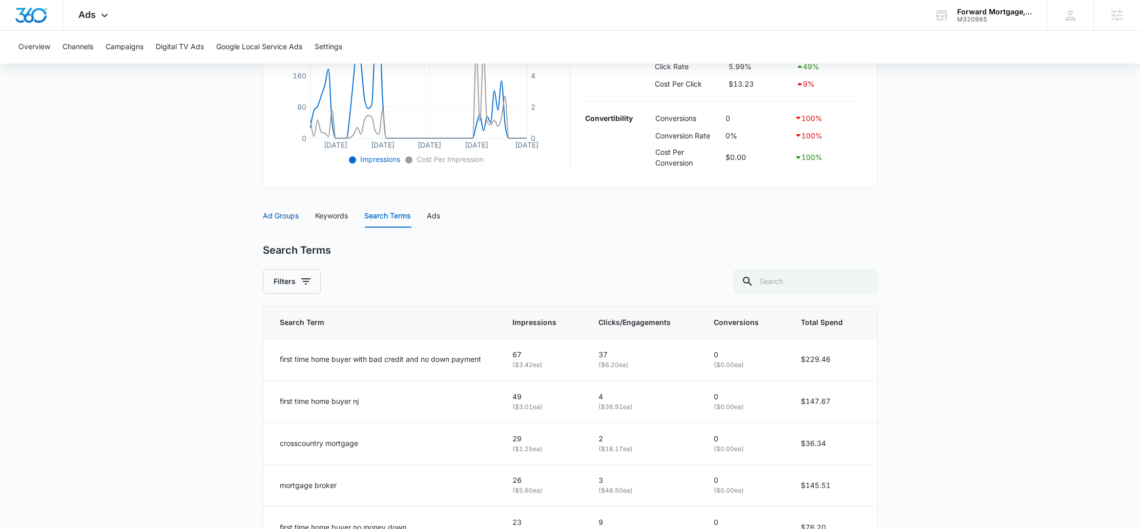
click at [288, 214] on div "Ad Groups" at bounding box center [281, 215] width 36 height 11
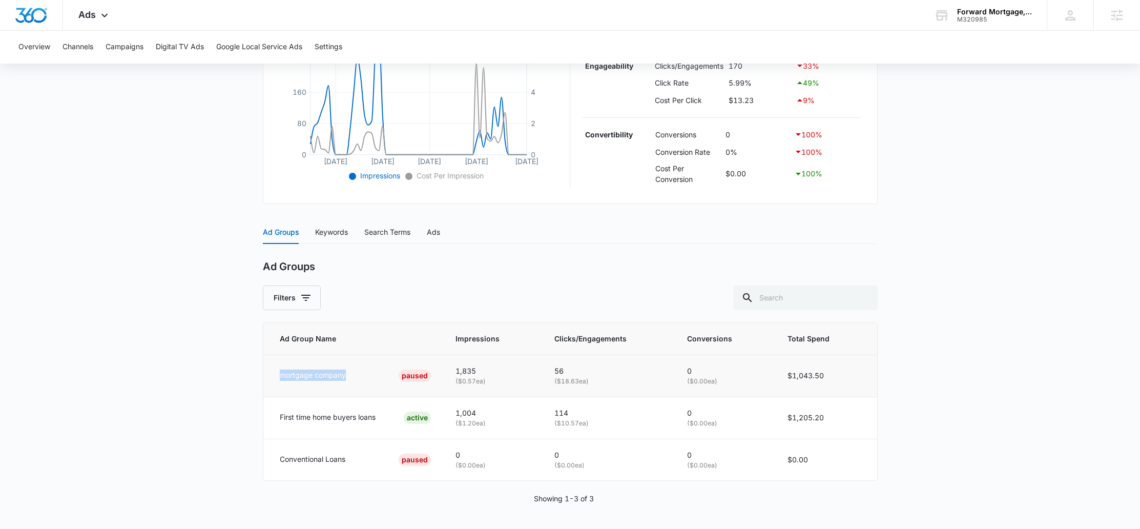
drag, startPoint x: 337, startPoint y: 373, endPoint x: 274, endPoint y: 373, distance: 63.0
click at [274, 373] on td "mortgage company PAUSED" at bounding box center [353, 376] width 180 height 42
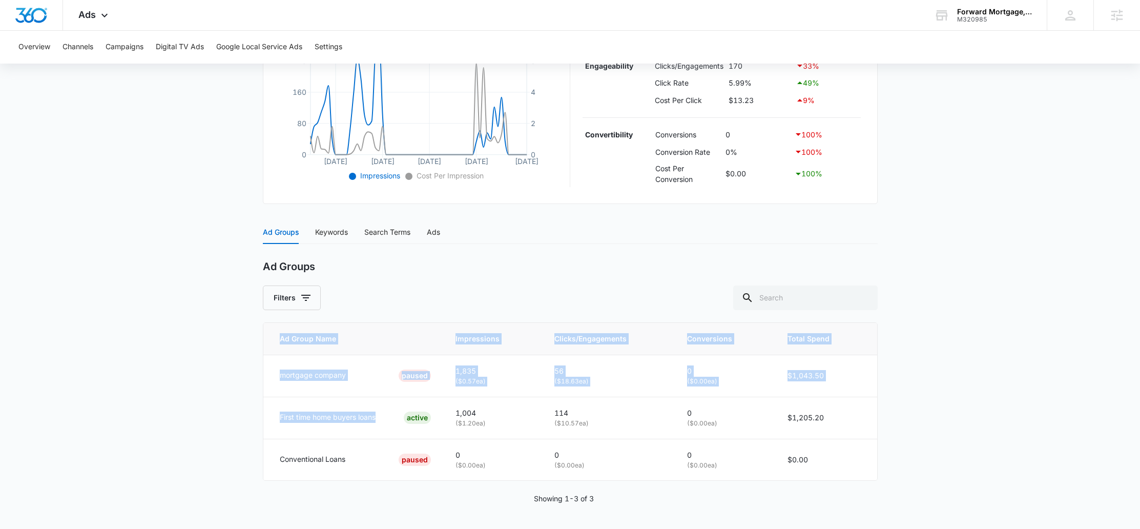
drag, startPoint x: 385, startPoint y: 419, endPoint x: 254, endPoint y: 418, distance: 131.7
click at [254, 418] on main "Search - Home Loans | Search Paused $98.04 daily , $2,248.70 Spent Overview 06/…" at bounding box center [570, 178] width 1140 height 702
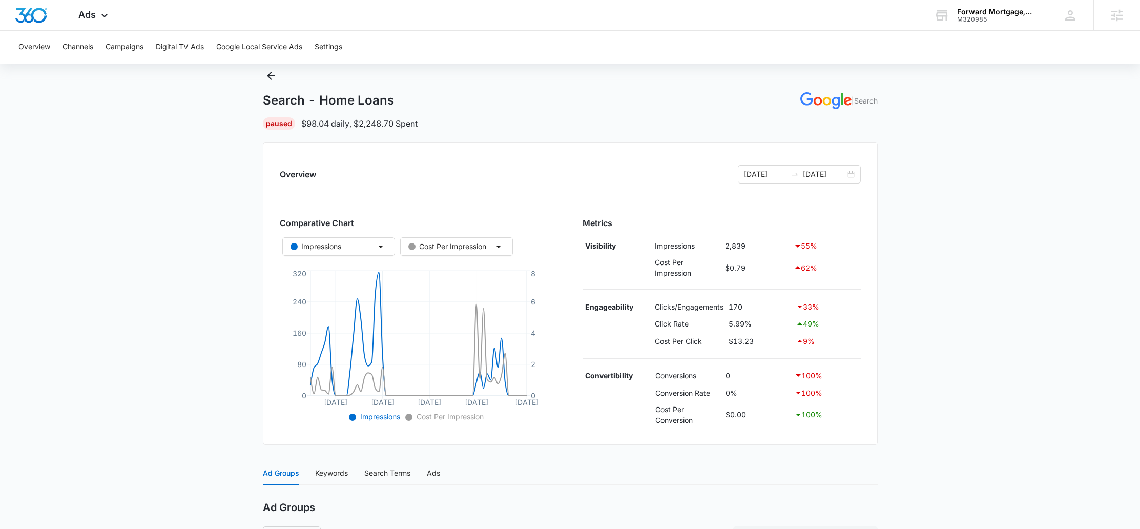
scroll to position [0, 0]
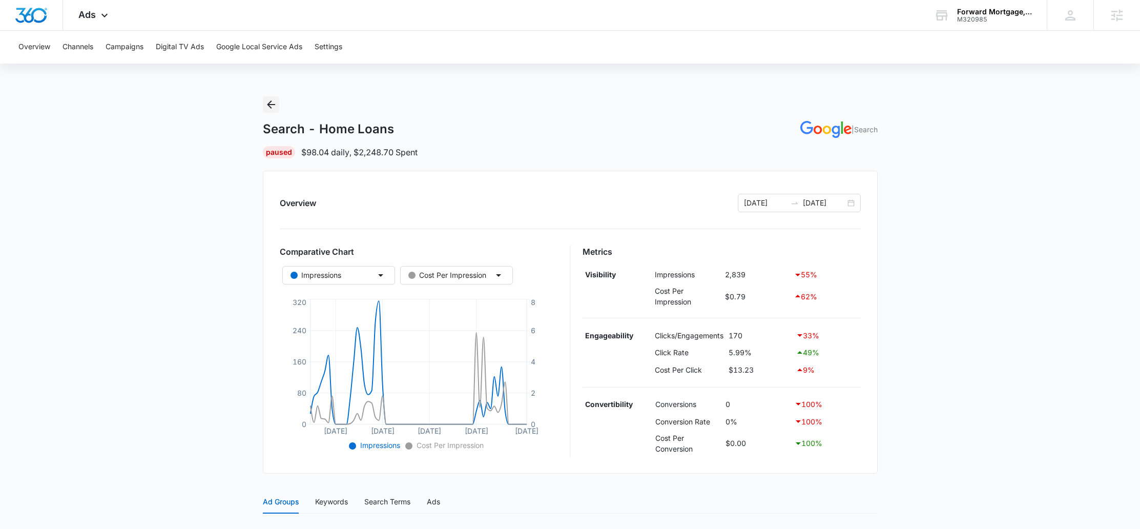
click at [275, 104] on icon "Back" at bounding box center [271, 104] width 12 height 12
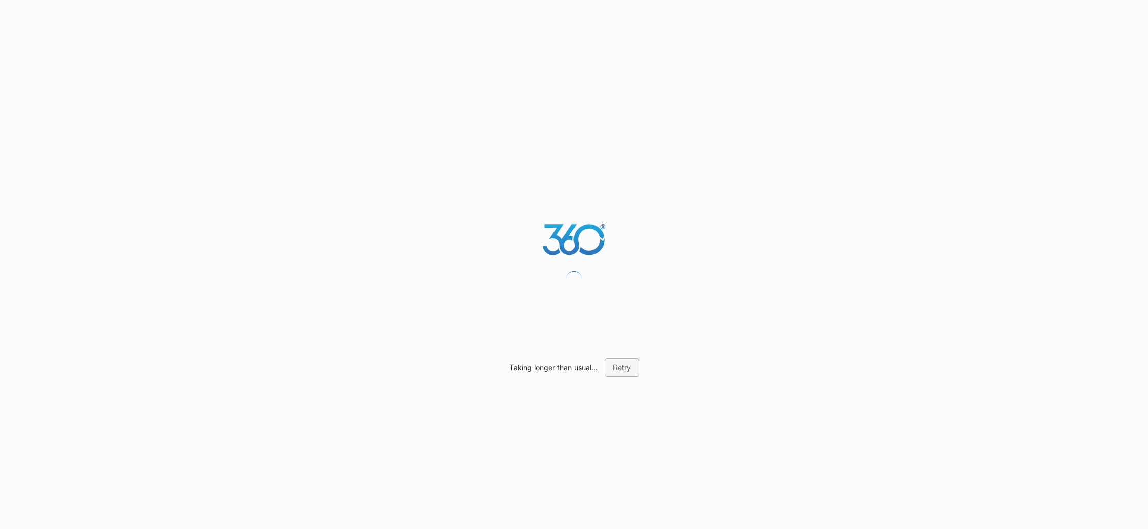
click at [627, 358] on button "Retry" at bounding box center [622, 367] width 34 height 18
click at [622, 366] on button "Retry" at bounding box center [622, 367] width 34 height 18
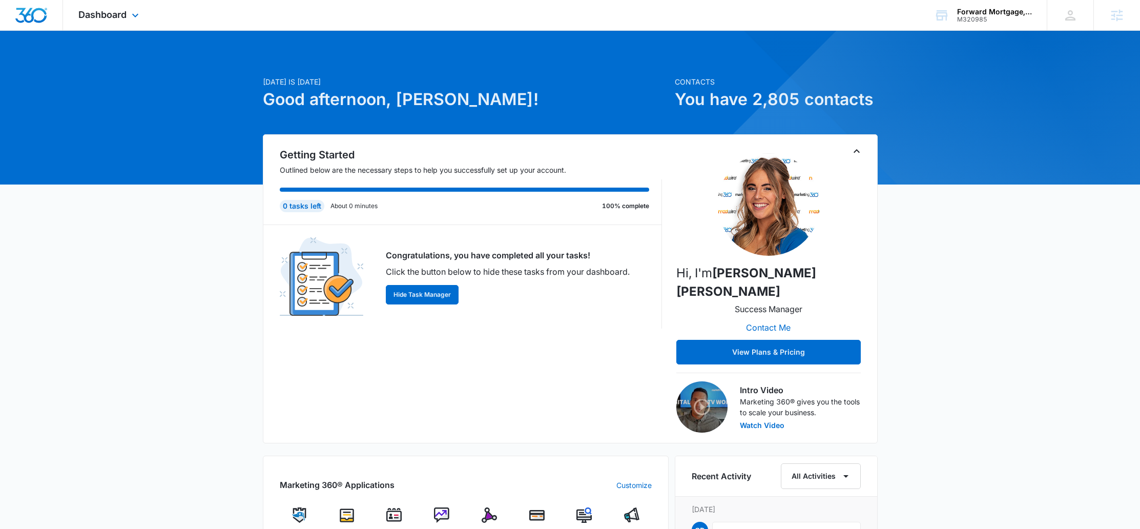
click at [125, 20] on div "Dashboard Apps Reputation Forms CRM Email Social Payments POS Content Ads Intel…" at bounding box center [110, 15] width 94 height 30
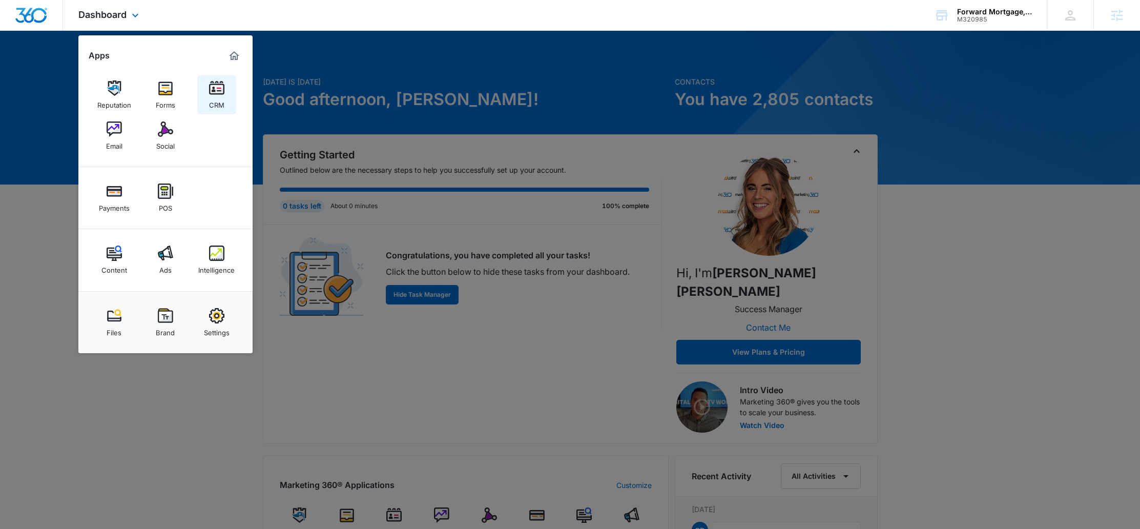
click at [221, 101] on div "CRM" at bounding box center [216, 102] width 15 height 13
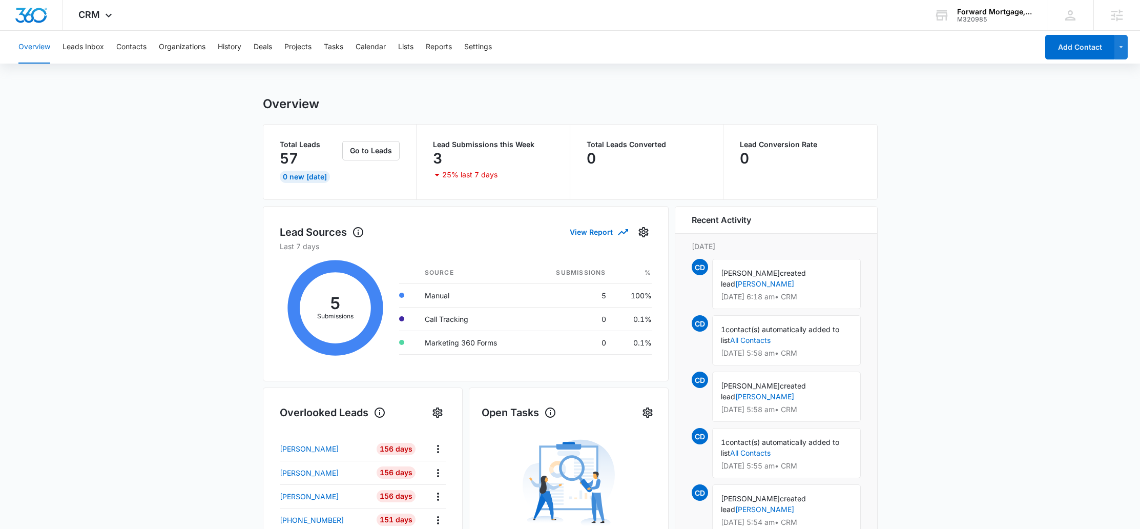
click at [272, 153] on div "Total Leads 57 0 New Today Go to Leads" at bounding box center [340, 162] width 154 height 75
click at [98, 16] on span "CRM" at bounding box center [89, 14] width 22 height 11
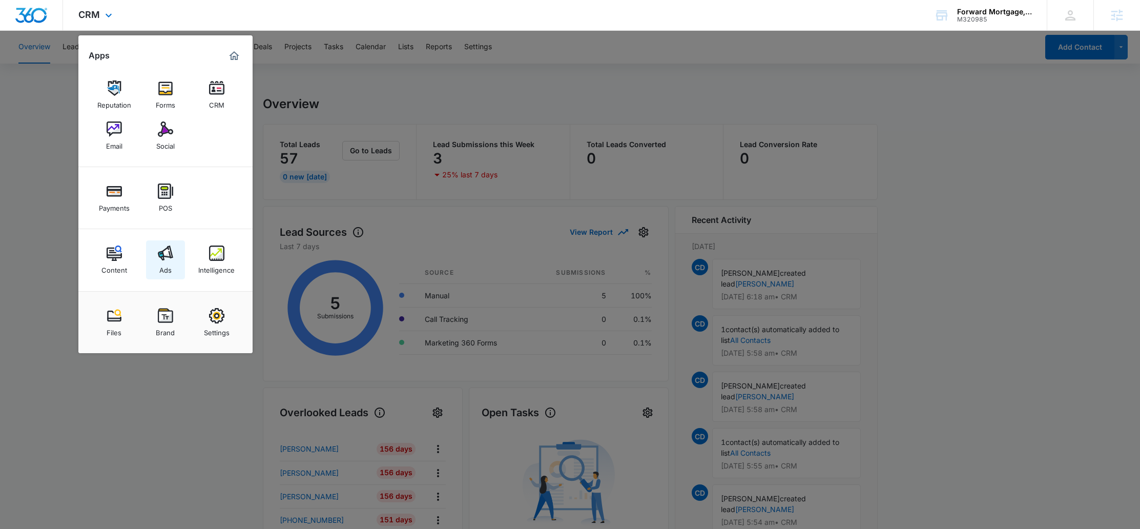
click at [167, 258] on img at bounding box center [165, 252] width 15 height 15
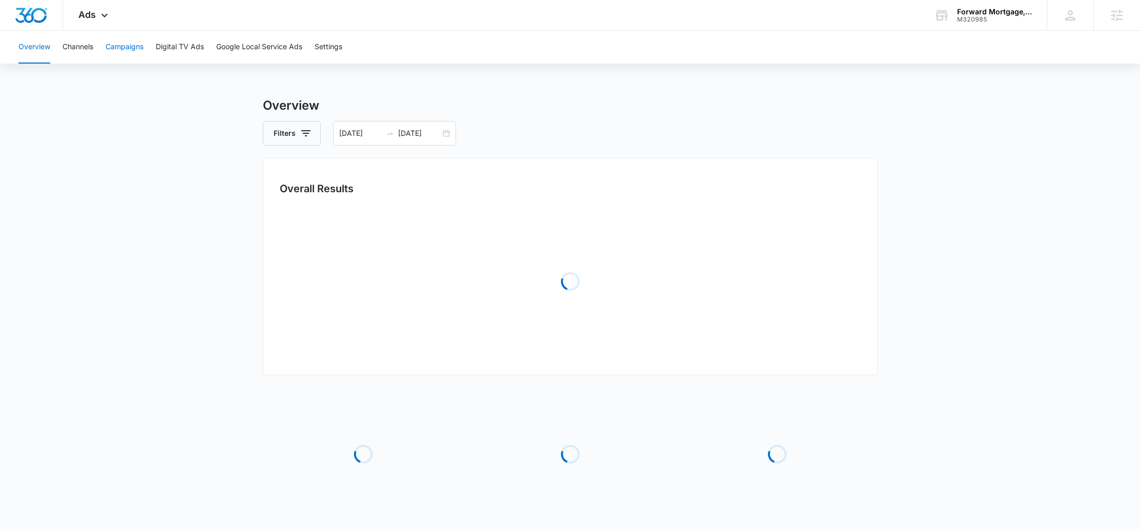
click at [135, 49] on button "Campaigns" at bounding box center [125, 47] width 38 height 33
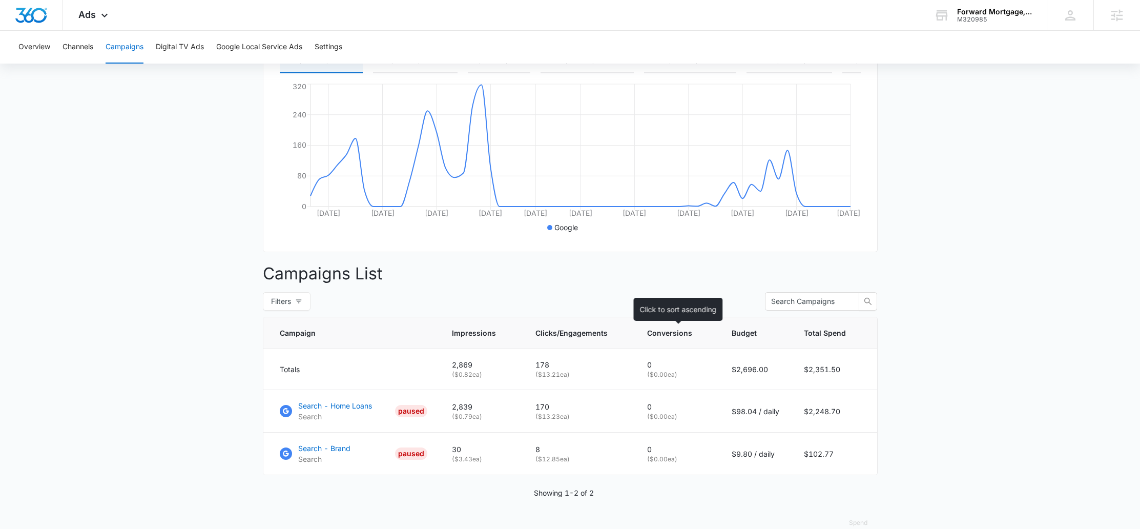
scroll to position [185, 0]
click at [349, 409] on p "Search - Home Loans" at bounding box center [335, 404] width 74 height 11
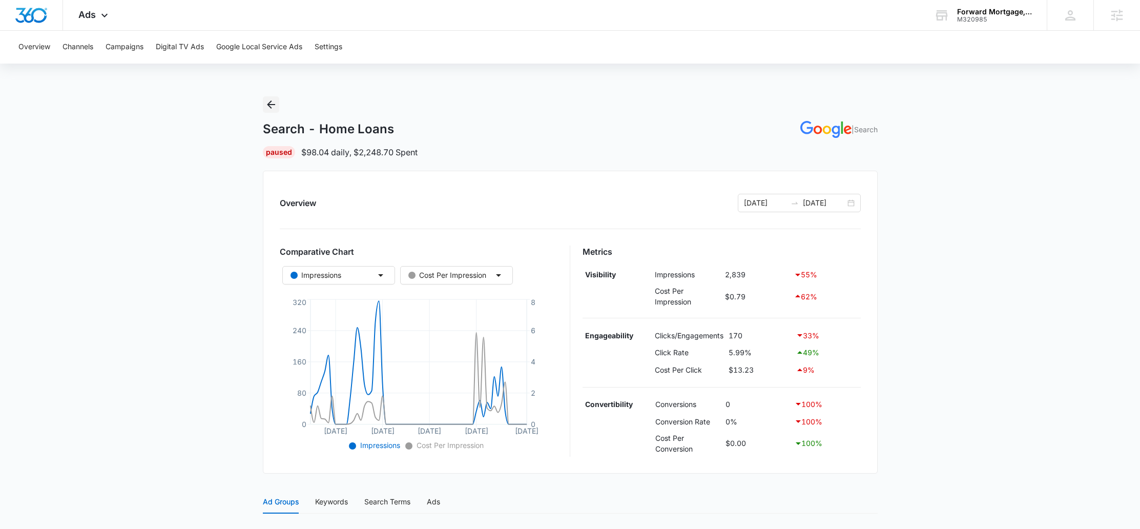
click at [272, 102] on icon "Back" at bounding box center [271, 104] width 12 height 12
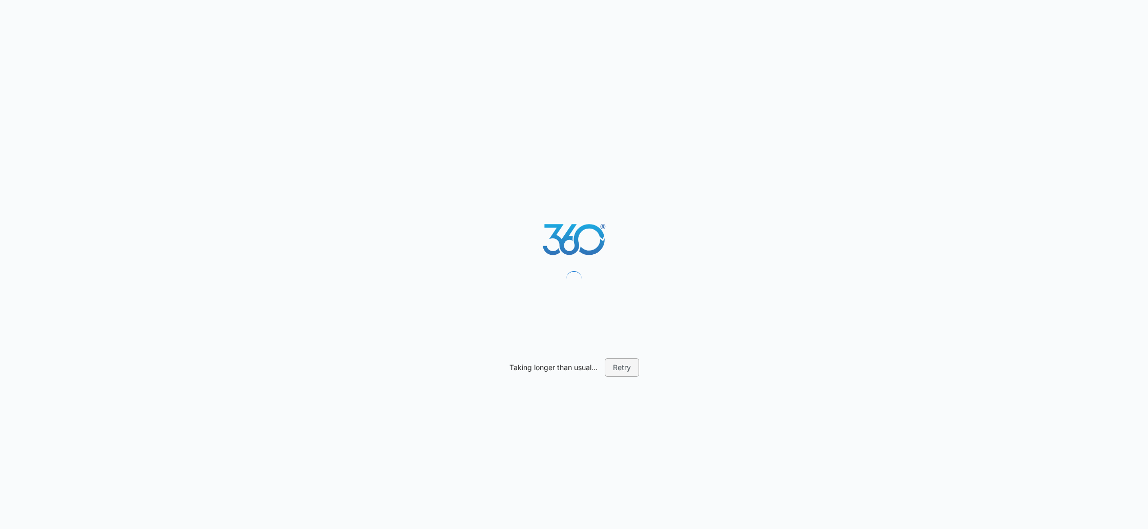
click at [625, 368] on button "Retry" at bounding box center [622, 367] width 34 height 18
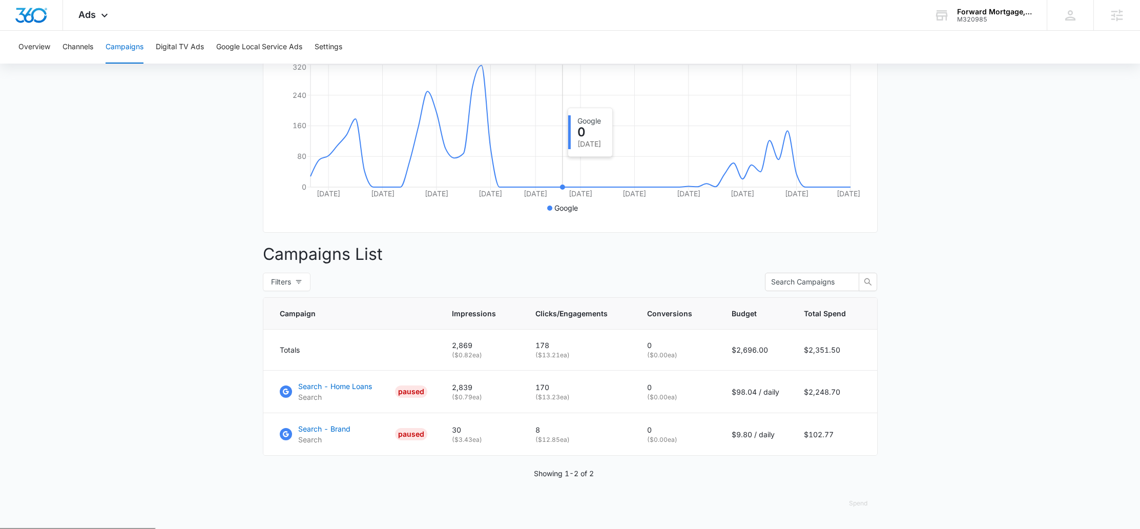
scroll to position [203, 0]
click at [353, 391] on p "Search - Home Loans" at bounding box center [335, 385] width 74 height 11
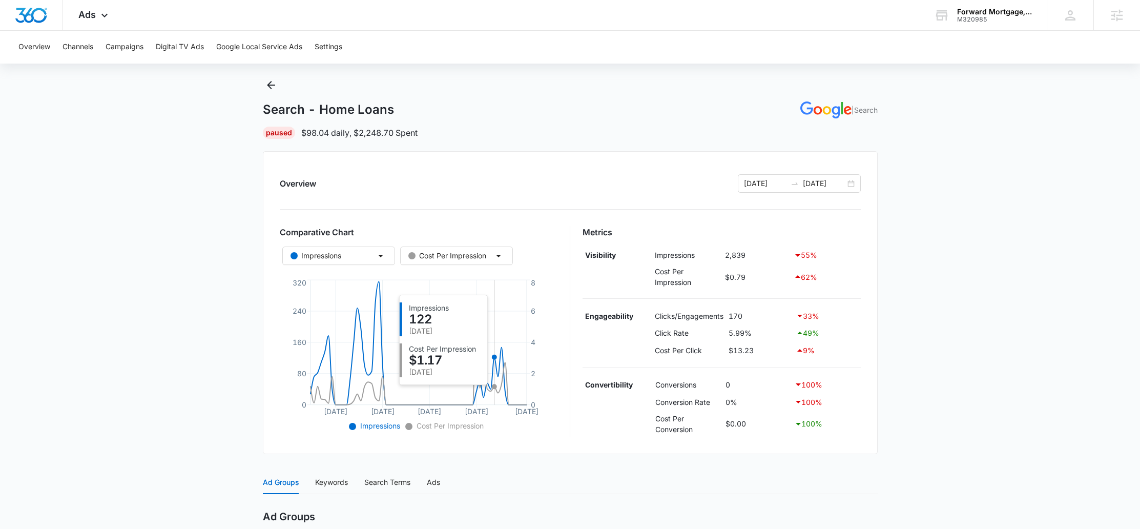
scroll to position [19, 0]
click at [269, 92] on button "Back" at bounding box center [271, 85] width 16 height 16
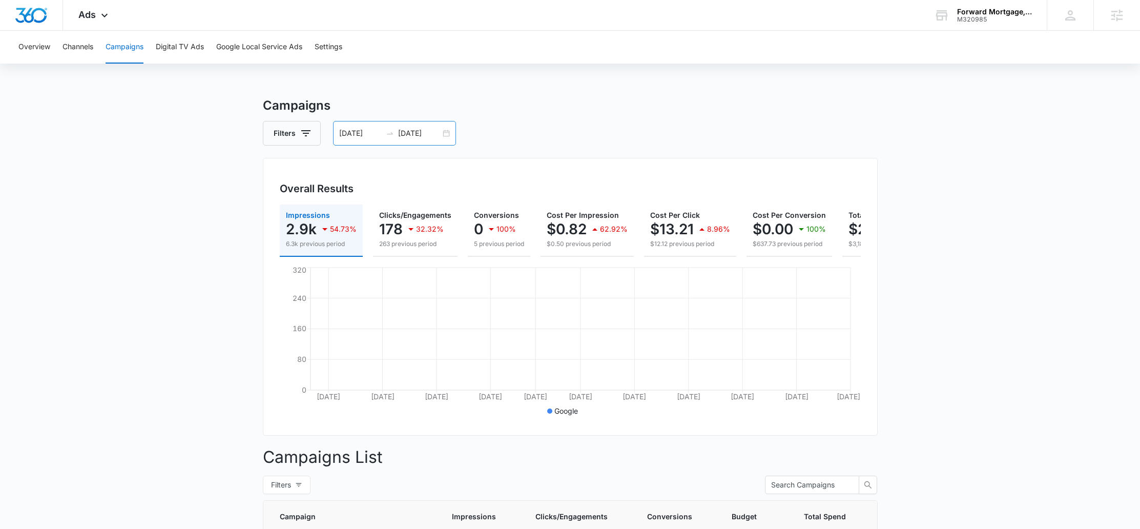
click at [447, 134] on div "[DATE] [DATE]" at bounding box center [394, 133] width 123 height 25
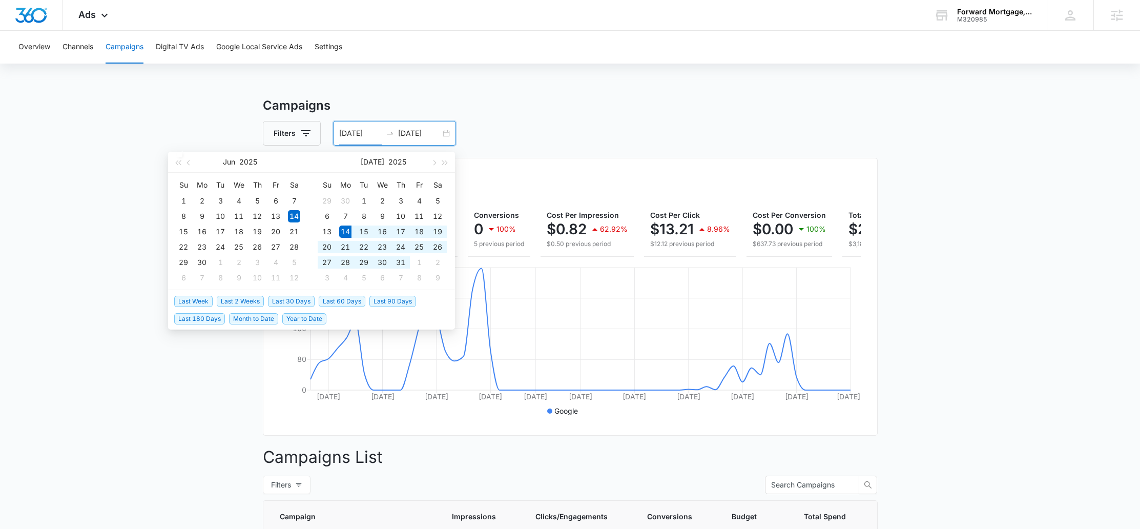
click at [296, 298] on span "Last 30 Days" at bounding box center [291, 301] width 47 height 11
type input "[DATE]"
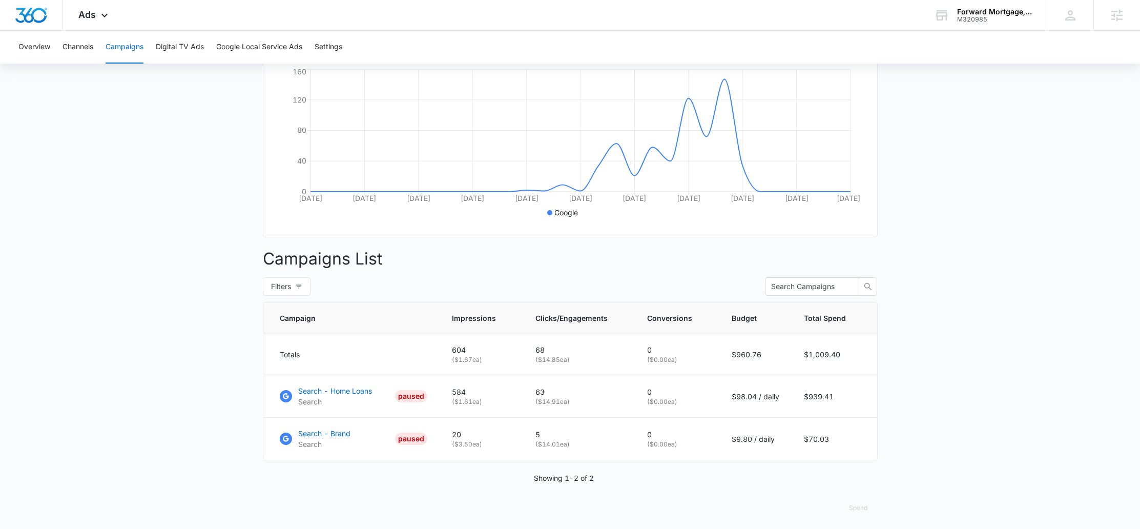
scroll to position [210, 0]
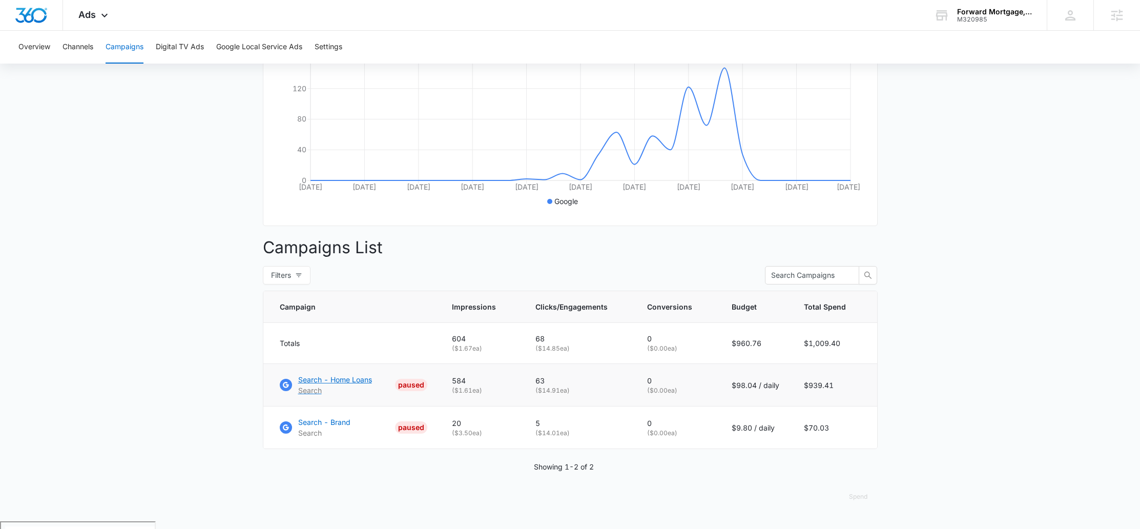
click at [341, 385] on p "Search - Home Loans" at bounding box center [335, 379] width 74 height 11
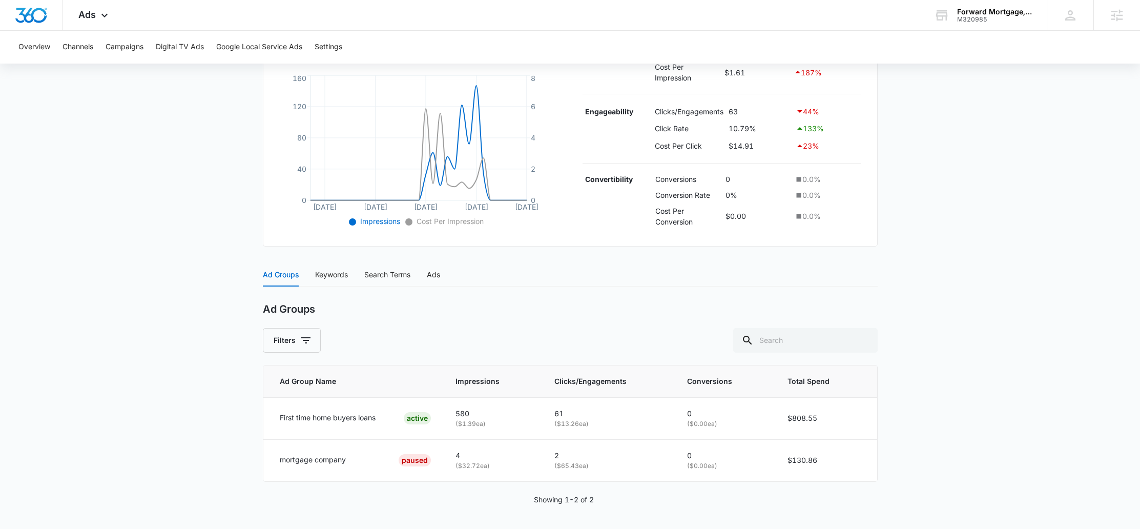
scroll to position [224, 0]
click at [319, 277] on div "Keywords" at bounding box center [331, 274] width 33 height 11
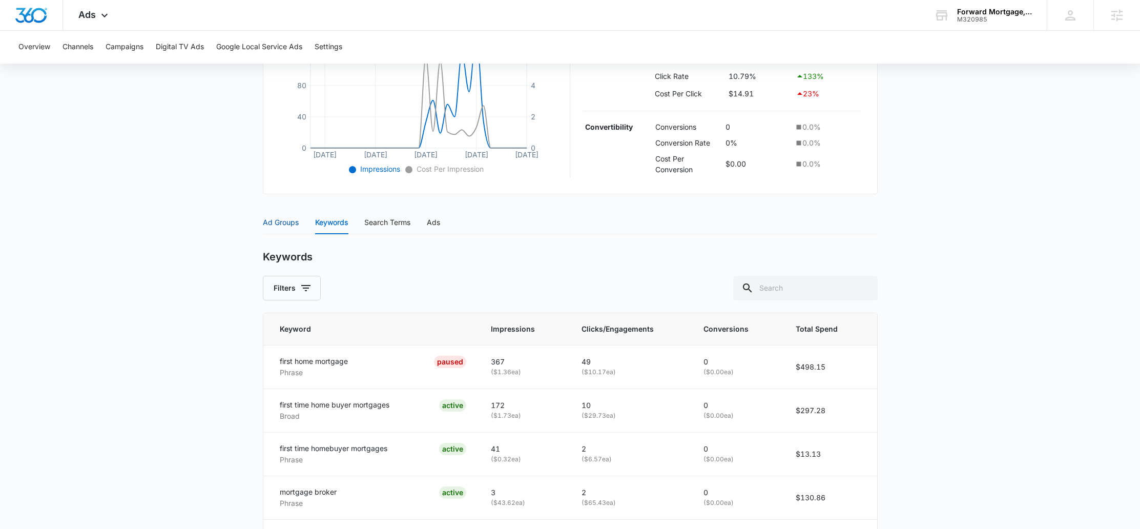
click at [276, 220] on div "Ad Groups" at bounding box center [281, 222] width 36 height 11
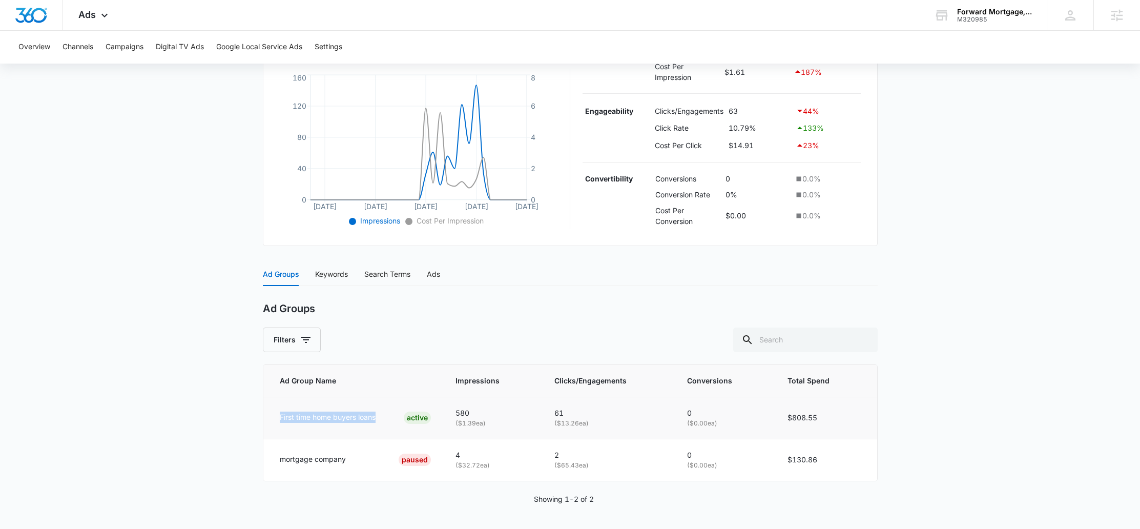
drag, startPoint x: 271, startPoint y: 419, endPoint x: 377, endPoint y: 420, distance: 106.6
click at [377, 420] on td "First time home buyers loans ACTIVE" at bounding box center [353, 418] width 180 height 42
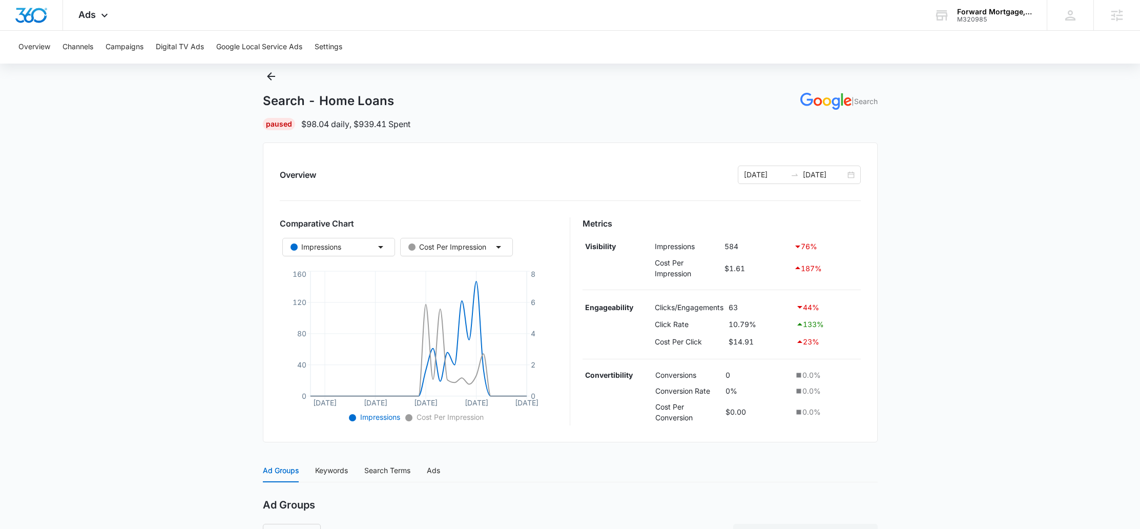
scroll to position [0, 0]
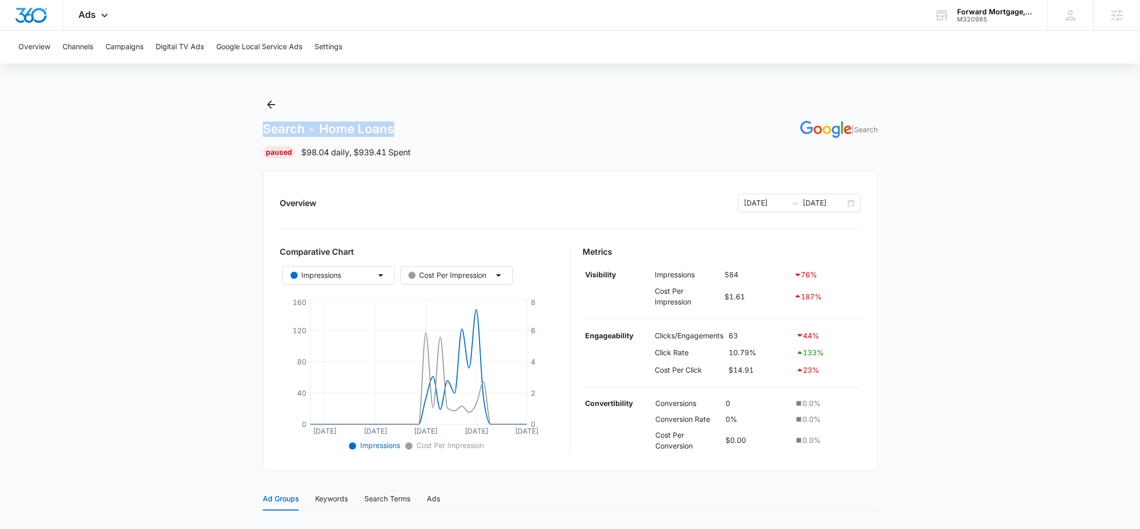
drag, startPoint x: 253, startPoint y: 130, endPoint x: 441, endPoint y: 125, distance: 188.1
click at [441, 125] on main "Search - Home Loans | Search Paused $98.04 daily , $939.41 Spent Overview 07/14…" at bounding box center [570, 425] width 1140 height 658
click at [441, 125] on div "Search - Home Loans | Search" at bounding box center [570, 129] width 615 height 17
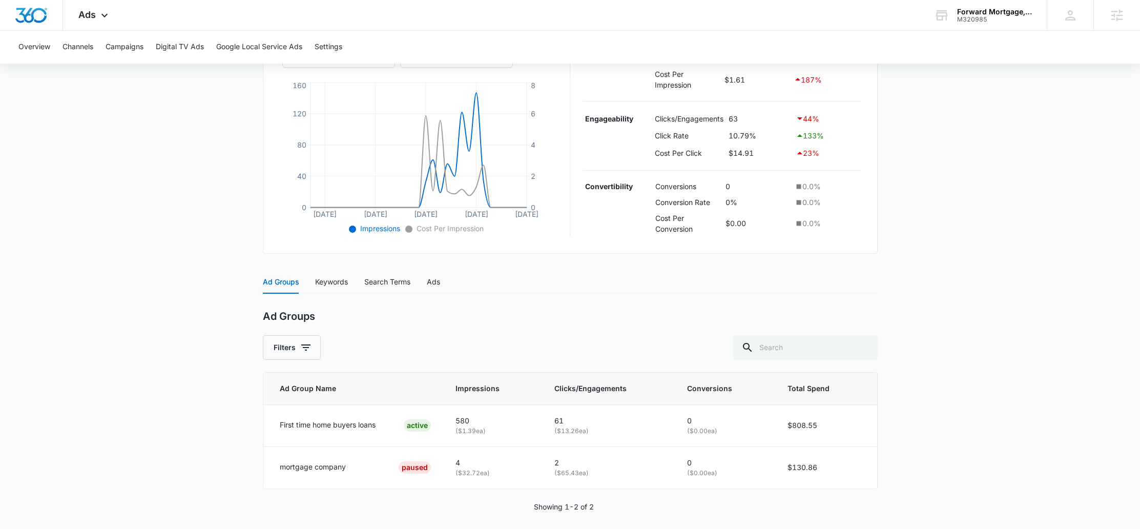
scroll to position [224, 0]
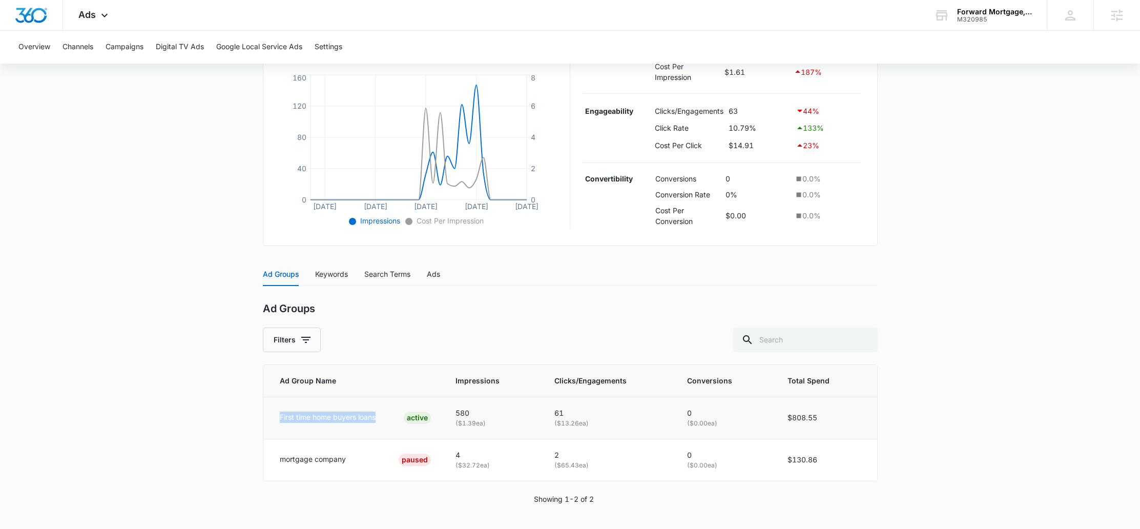
drag, startPoint x: 277, startPoint y: 414, endPoint x: 377, endPoint y: 417, distance: 100.5
click at [377, 417] on td "First time home buyers loans ACTIVE" at bounding box center [353, 418] width 180 height 42
drag, startPoint x: 263, startPoint y: 456, endPoint x: 363, endPoint y: 459, distance: 100.0
click at [363, 459] on td "mortgage company PAUSED" at bounding box center [353, 460] width 180 height 42
drag, startPoint x: 290, startPoint y: 418, endPoint x: 377, endPoint y: 419, distance: 87.6
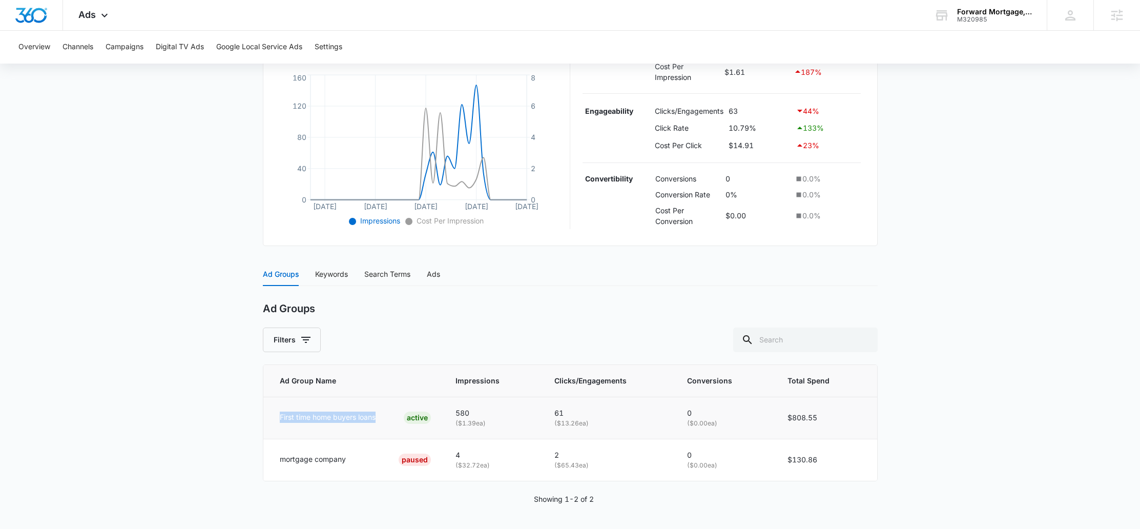
click at [377, 419] on td "First time home buyers loans ACTIVE" at bounding box center [353, 418] width 180 height 42
drag, startPoint x: 273, startPoint y: 418, endPoint x: 381, endPoint y: 420, distance: 108.2
click at [381, 420] on td "First time home buyers loans ACTIVE" at bounding box center [353, 418] width 180 height 42
click at [320, 271] on div "Keywords" at bounding box center [331, 274] width 33 height 11
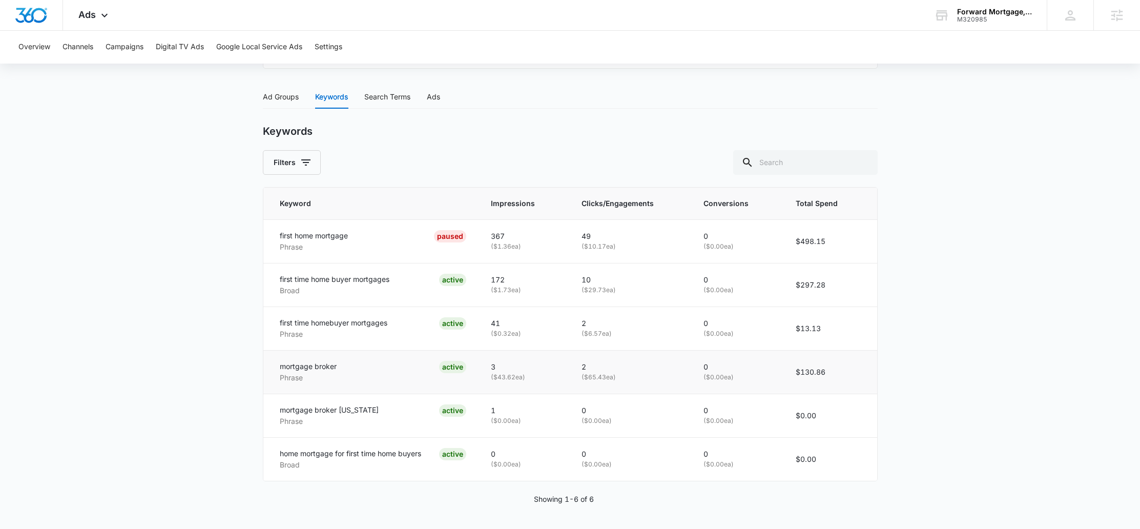
scroll to position [402, 0]
drag, startPoint x: 352, startPoint y: 234, endPoint x: 269, endPoint y: 234, distance: 83.5
click at [269, 234] on td "first home mortgage Phrase PAUSED" at bounding box center [370, 241] width 215 height 44
drag, startPoint x: 306, startPoint y: 247, endPoint x: 268, endPoint y: 247, distance: 38.4
click at [268, 247] on td "first home mortgage Phrase PAUSED" at bounding box center [370, 241] width 215 height 44
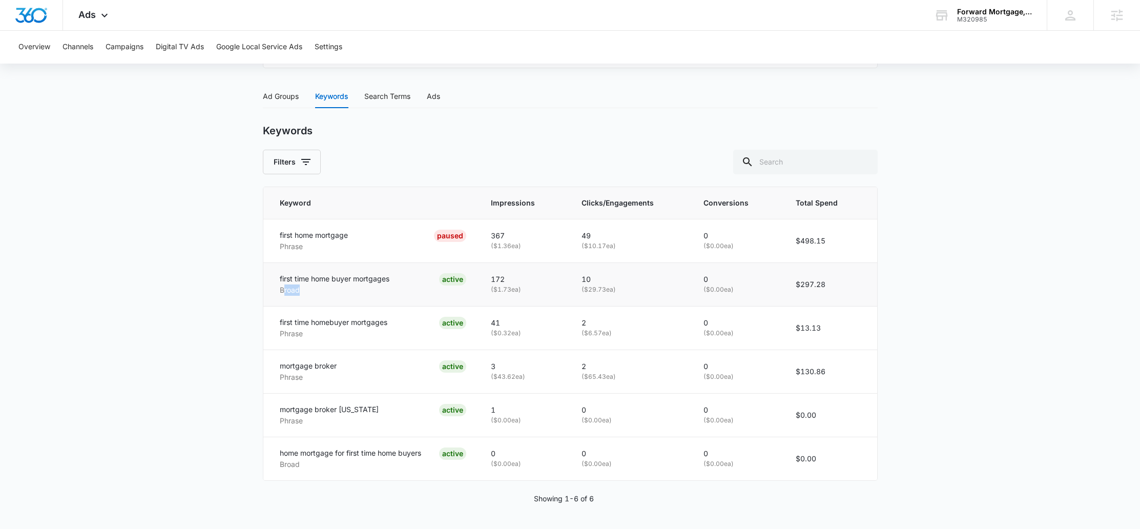
drag, startPoint x: 310, startPoint y: 288, endPoint x: 285, endPoint y: 288, distance: 24.6
click at [285, 288] on p "Broad" at bounding box center [335, 289] width 110 height 11
drag, startPoint x: 297, startPoint y: 337, endPoint x: 271, endPoint y: 342, distance: 27.1
click at [268, 339] on td "first time homebuyer mortgages Phrase ACTIVE" at bounding box center [370, 328] width 215 height 44
drag, startPoint x: 304, startPoint y: 387, endPoint x: 269, endPoint y: 387, distance: 35.4
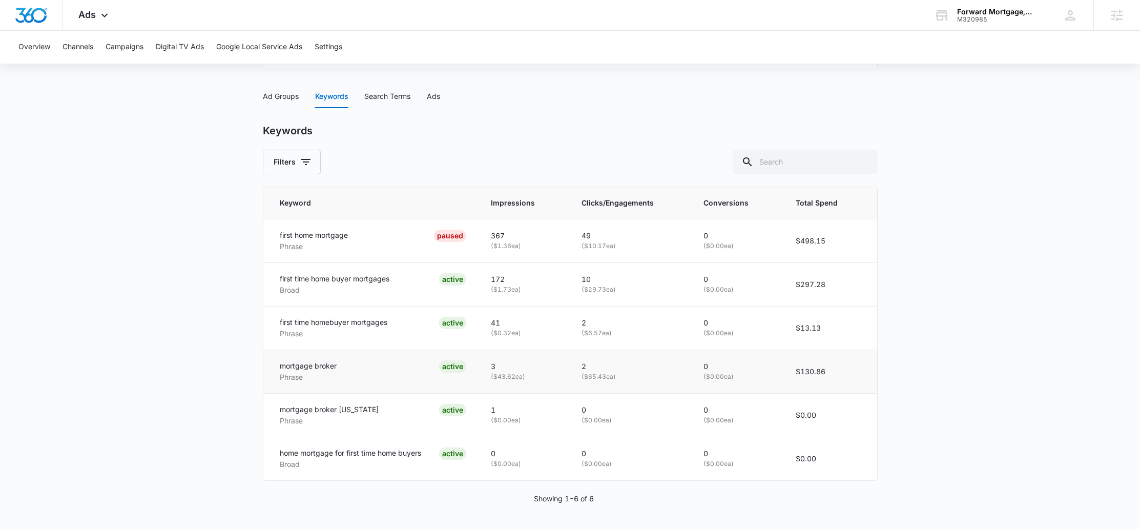
click at [269, 387] on td "mortgage broker Phrase ACTIVE" at bounding box center [370, 372] width 215 height 44
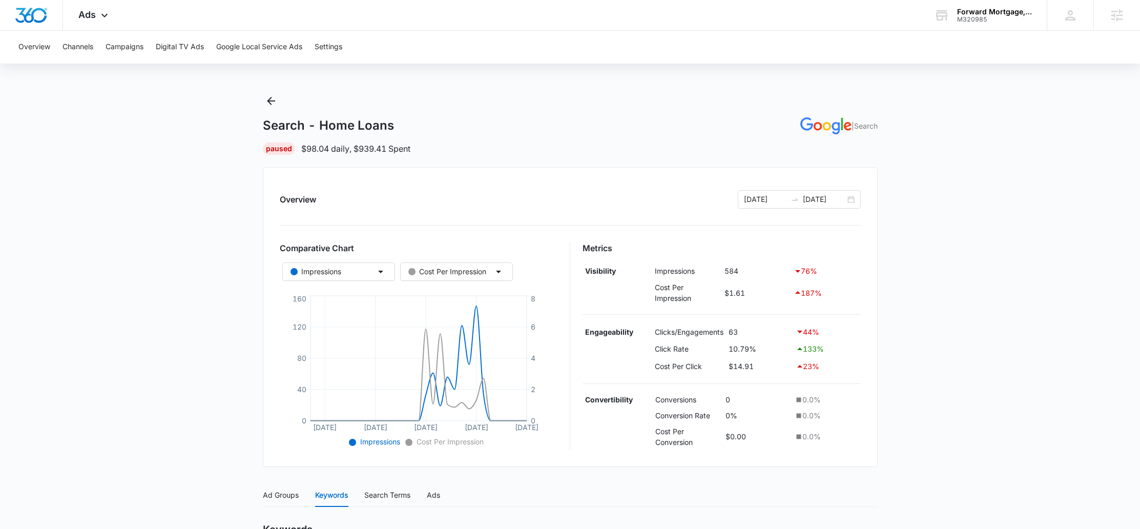
scroll to position [4, 0]
drag, startPoint x: 321, startPoint y: 126, endPoint x: 422, endPoint y: 126, distance: 101.0
click at [422, 126] on div "Search - Home Loans | Search" at bounding box center [570, 125] width 615 height 17
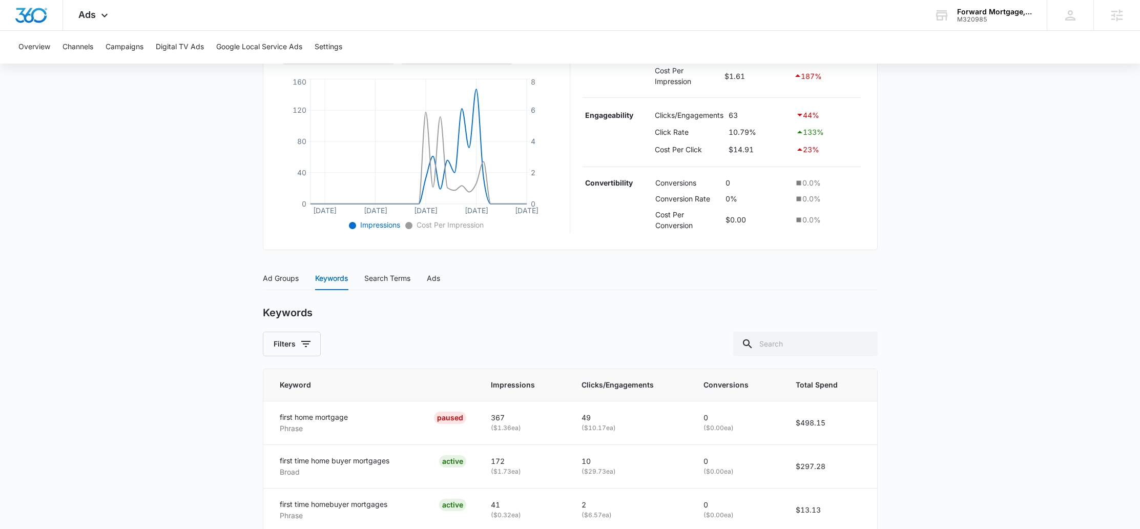
scroll to position [240, 0]
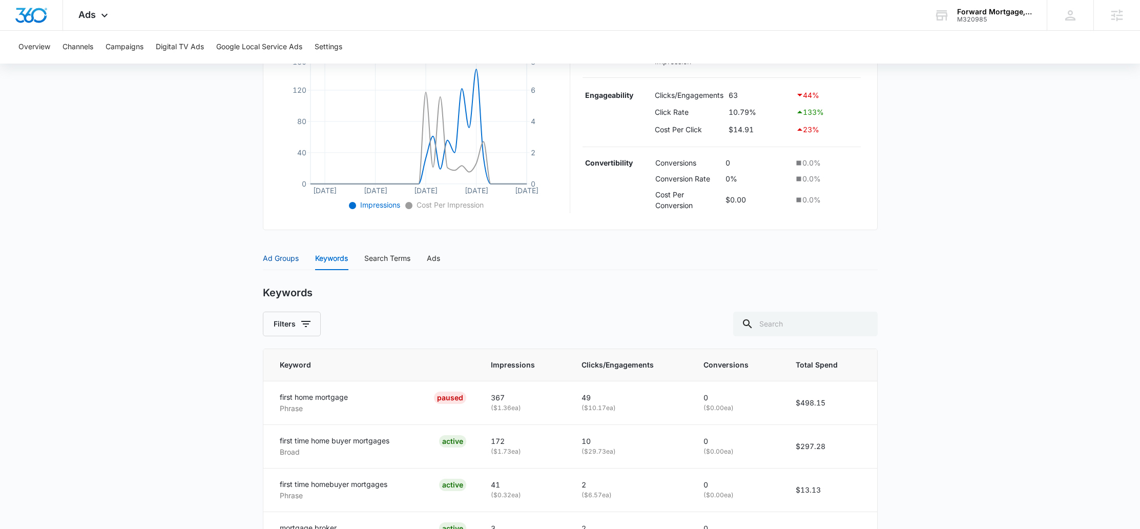
click at [290, 258] on div "Ad Groups" at bounding box center [281, 258] width 36 height 11
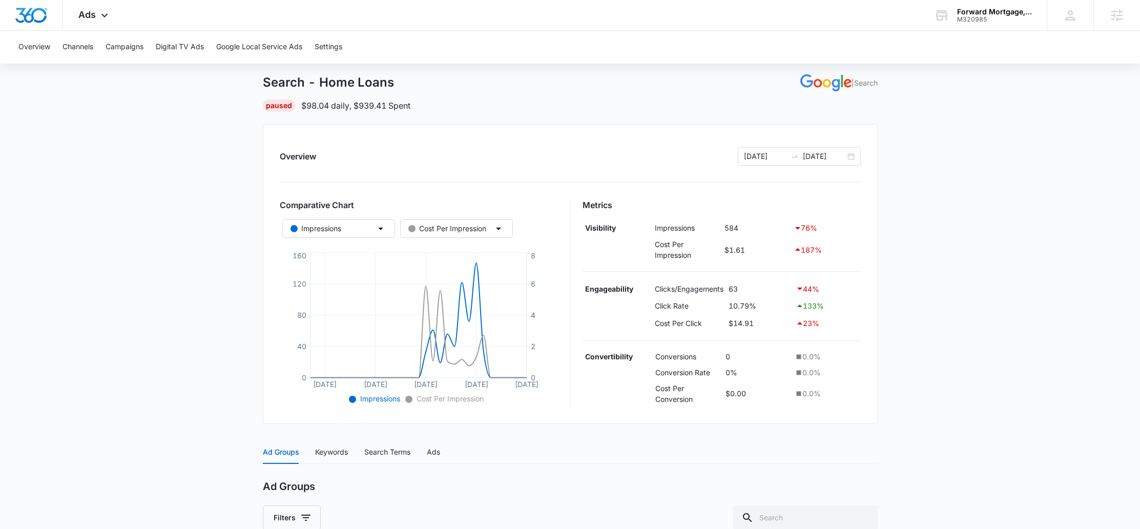
scroll to position [13, 0]
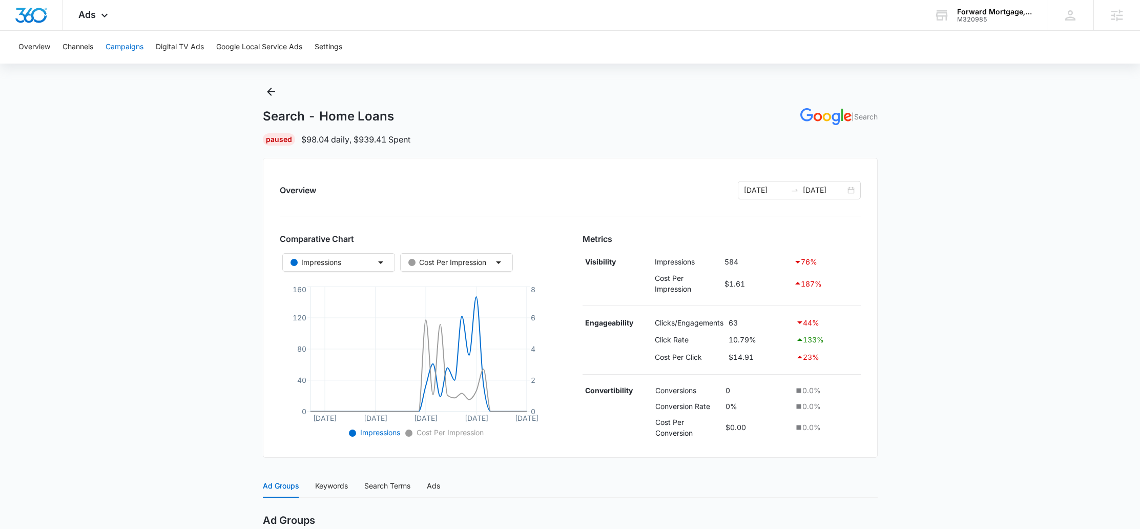
click at [123, 52] on button "Campaigns" at bounding box center [125, 47] width 38 height 33
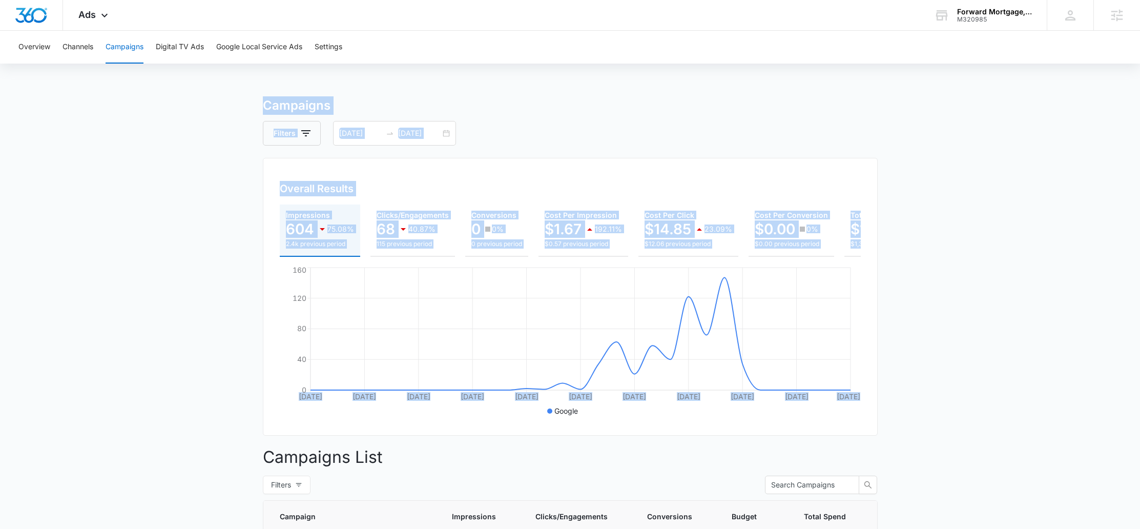
drag, startPoint x: 353, startPoint y: 104, endPoint x: 963, endPoint y: 420, distance: 687.4
click at [964, 420] on main "Campaigns Filters 07/14/2025 08/13/2025 Overall Results Impressions 604 75.08% …" at bounding box center [570, 413] width 1140 height 634
click at [962, 416] on main "Campaigns Filters 07/14/2025 08/13/2025 Overall Results Impressions 604 75.08% …" at bounding box center [570, 413] width 1140 height 634
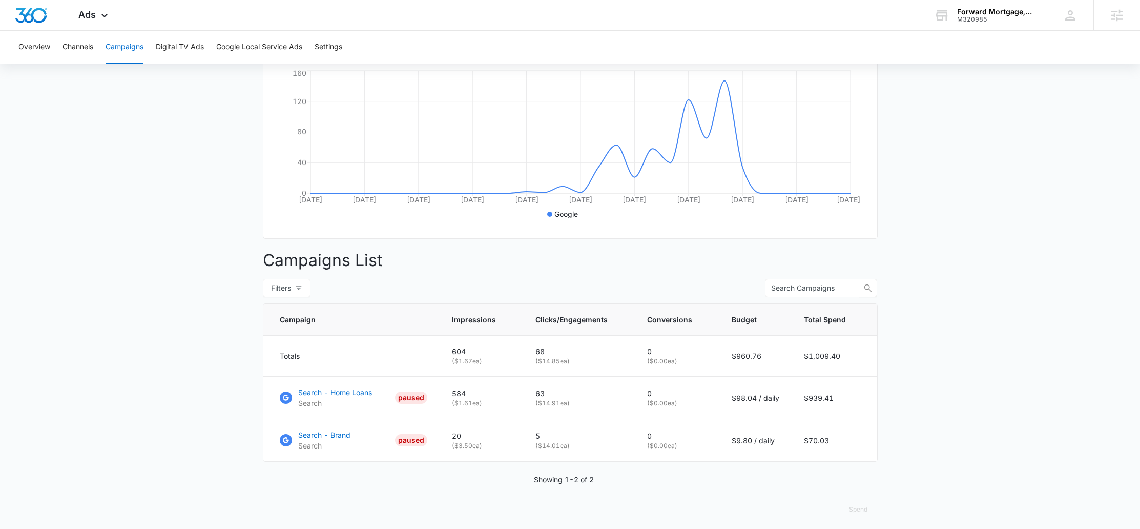
scroll to position [210, 0]
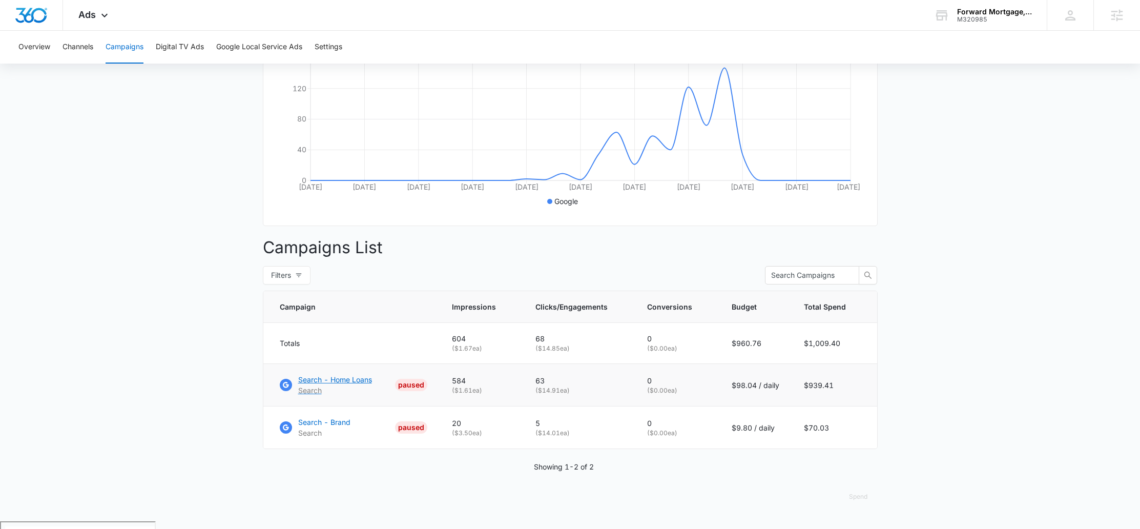
click at [355, 384] on p "Search - Home Loans" at bounding box center [335, 379] width 74 height 11
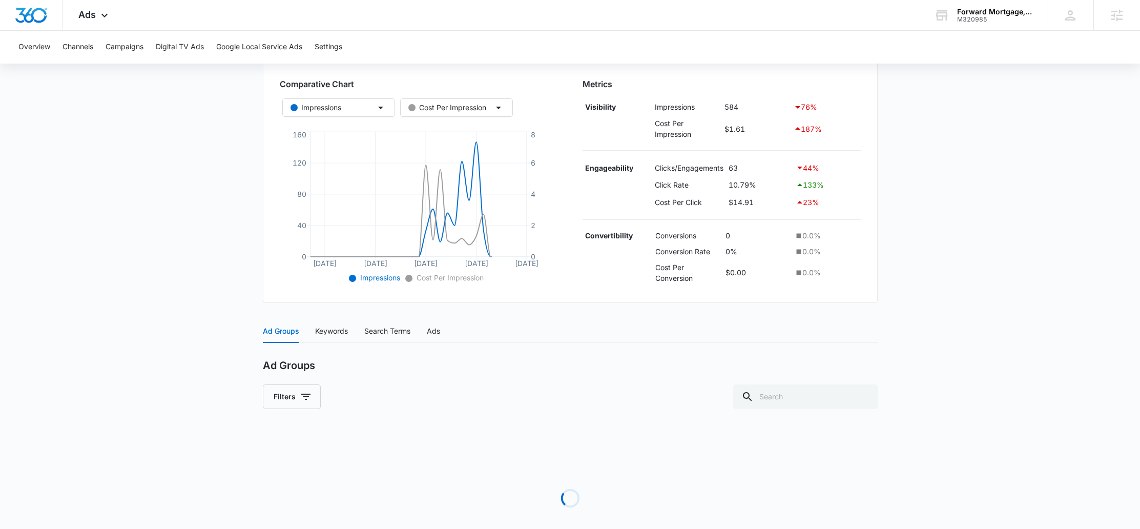
scroll to position [224, 0]
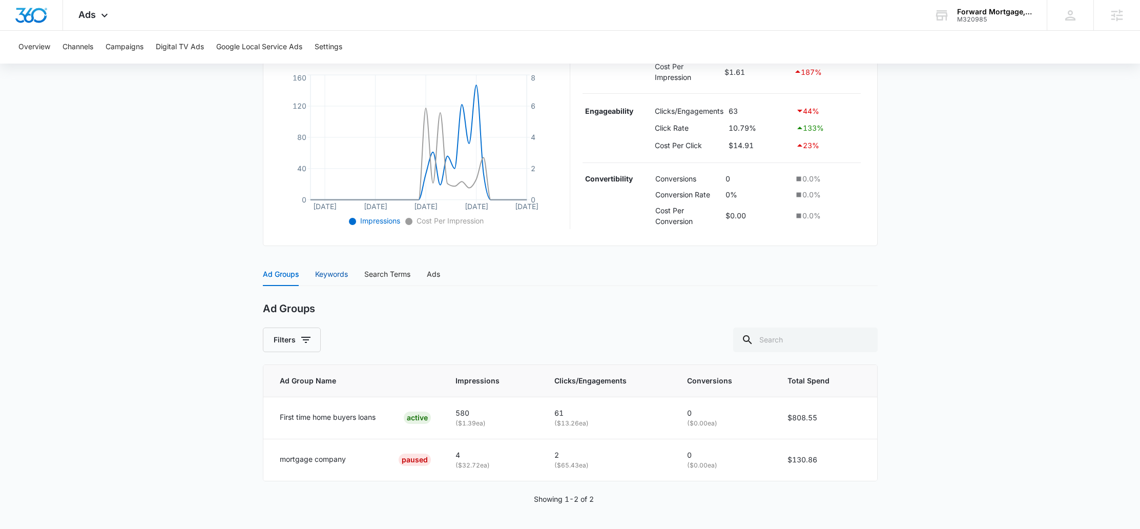
click at [324, 272] on div "Keywords" at bounding box center [331, 274] width 33 height 11
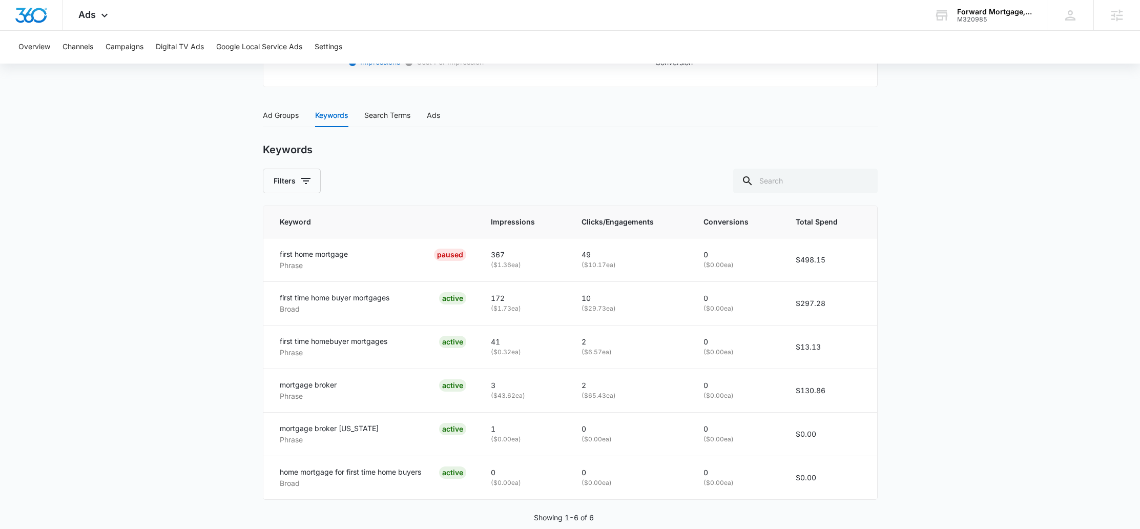
scroll to position [384, 0]
drag, startPoint x: 349, startPoint y: 252, endPoint x: 279, endPoint y: 257, distance: 69.9
click at [279, 257] on td "first home mortgage Phrase PAUSED" at bounding box center [370, 259] width 215 height 44
drag, startPoint x: 310, startPoint y: 265, endPoint x: 271, endPoint y: 262, distance: 39.1
click at [271, 262] on td "first home mortgage Phrase PAUSED" at bounding box center [370, 259] width 215 height 44
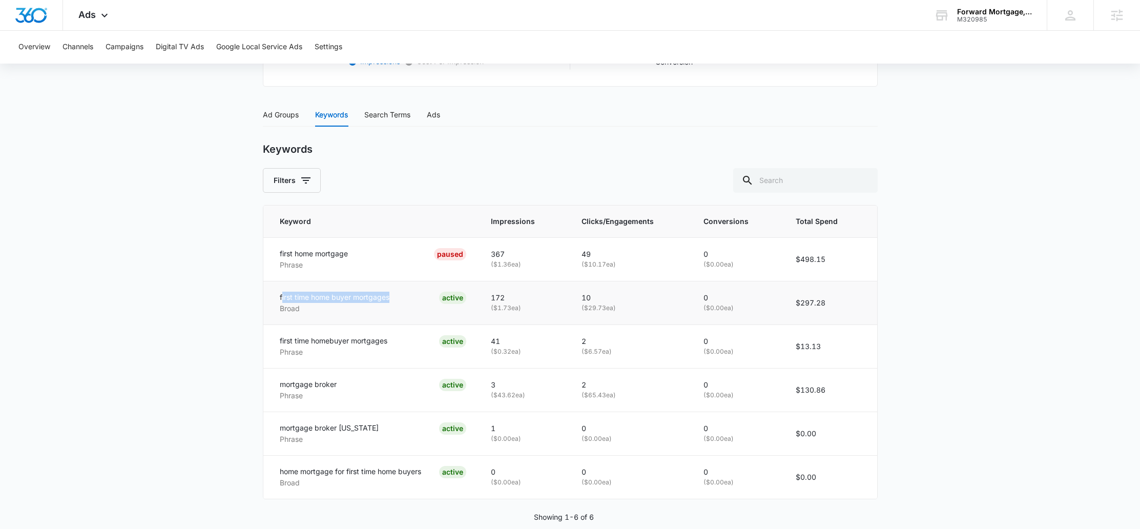
drag, startPoint x: 283, startPoint y: 299, endPoint x: 400, endPoint y: 298, distance: 117.4
click at [400, 298] on div "first time home buyer mortgages Broad ACTIVE" at bounding box center [373, 303] width 187 height 23
drag, startPoint x: 309, startPoint y: 311, endPoint x: 274, endPoint y: 312, distance: 35.4
click at [274, 312] on td "first time home buyer mortgages Broad ACTIVE" at bounding box center [370, 303] width 215 height 44
drag, startPoint x: 280, startPoint y: 475, endPoint x: 431, endPoint y: 475, distance: 151.2
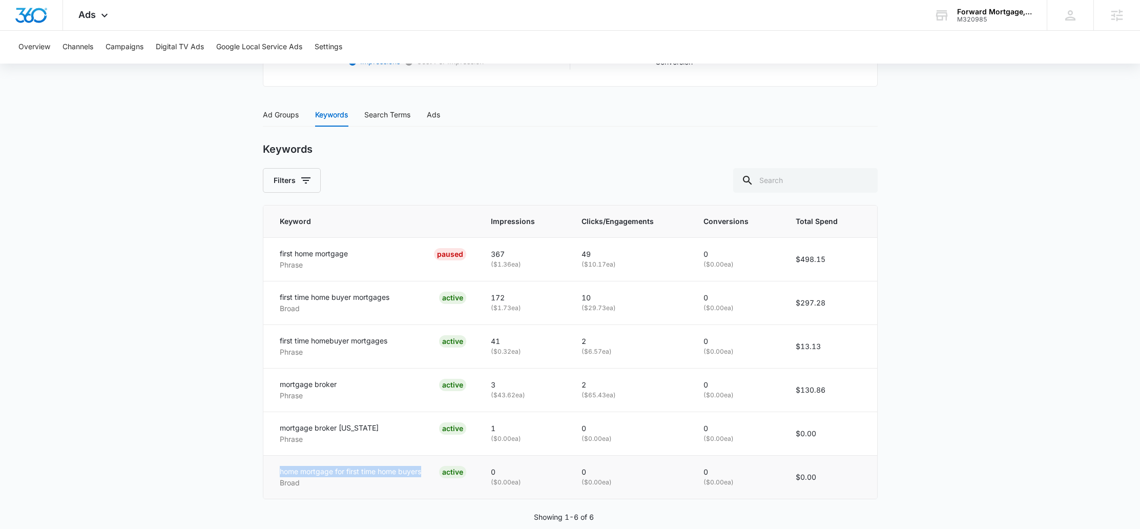
click at [431, 475] on div "home mortgage for first time home buyers Broad ACTIVE" at bounding box center [373, 477] width 187 height 23
drag, startPoint x: 315, startPoint y: 481, endPoint x: 271, endPoint y: 481, distance: 44.1
click at [271, 481] on td "home mortgage for first time home buyers Broad ACTIVE" at bounding box center [370, 477] width 215 height 44
drag, startPoint x: 272, startPoint y: 298, endPoint x: 403, endPoint y: 297, distance: 130.7
click at [403, 297] on td "first time home buyer mortgages Broad ACTIVE" at bounding box center [370, 303] width 215 height 44
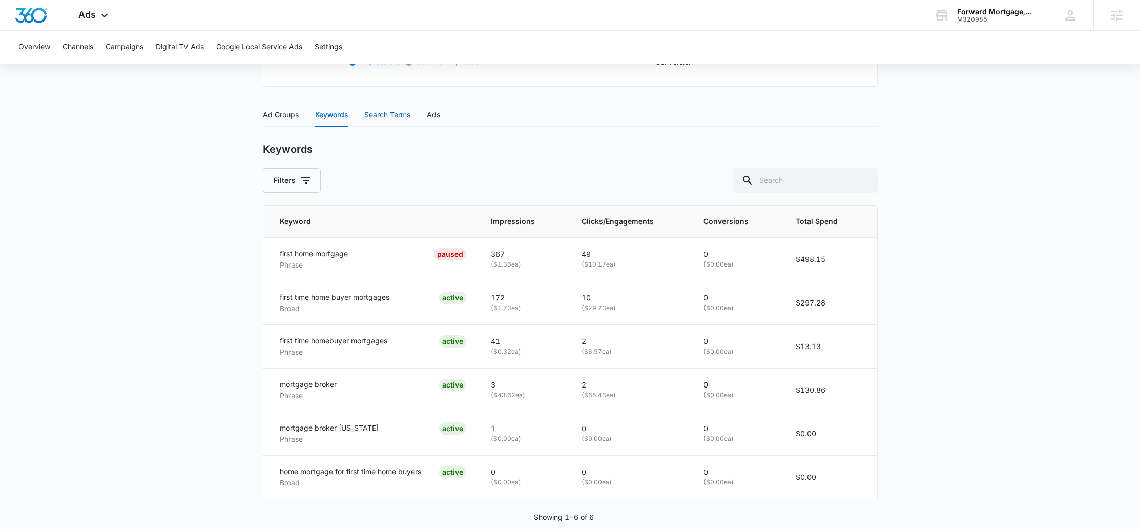
click at [398, 114] on div "Search Terms" at bounding box center [387, 114] width 46 height 11
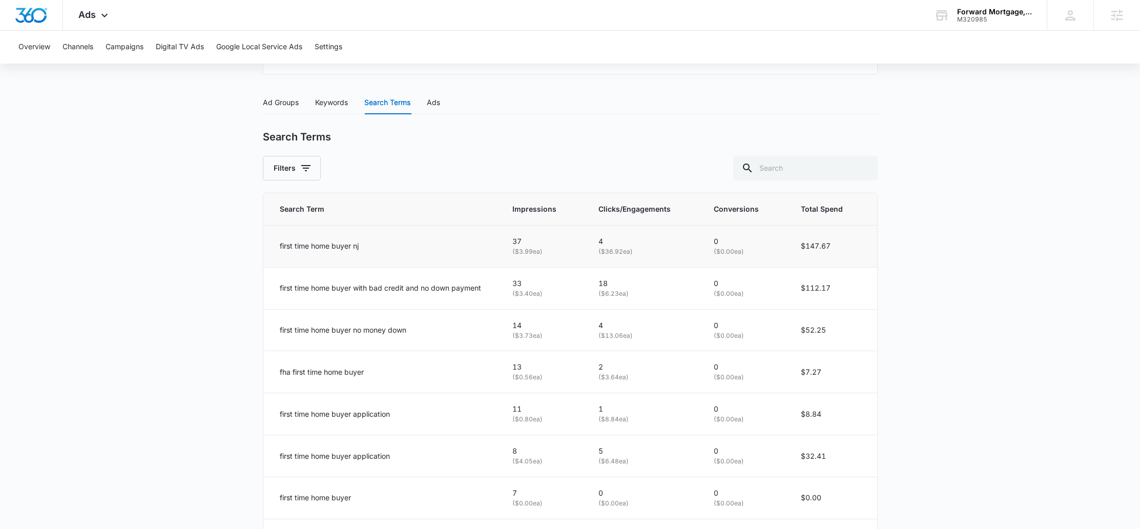
scroll to position [398, 0]
drag, startPoint x: 277, startPoint y: 284, endPoint x: 488, endPoint y: 284, distance: 210.6
click at [488, 284] on td "first time home buyer with bad credit and no down payment" at bounding box center [381, 286] width 237 height 42
drag, startPoint x: 498, startPoint y: 286, endPoint x: 289, endPoint y: 285, distance: 209.1
click at [289, 285] on td "first time home buyer with bad credit and no down payment" at bounding box center [381, 286] width 237 height 42
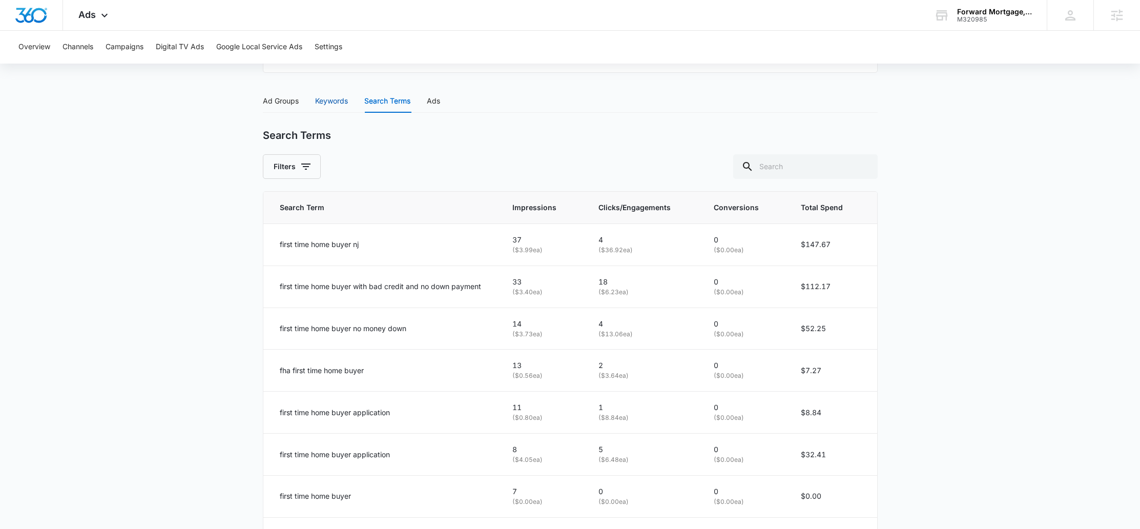
click at [321, 103] on div "Keywords" at bounding box center [331, 100] width 33 height 11
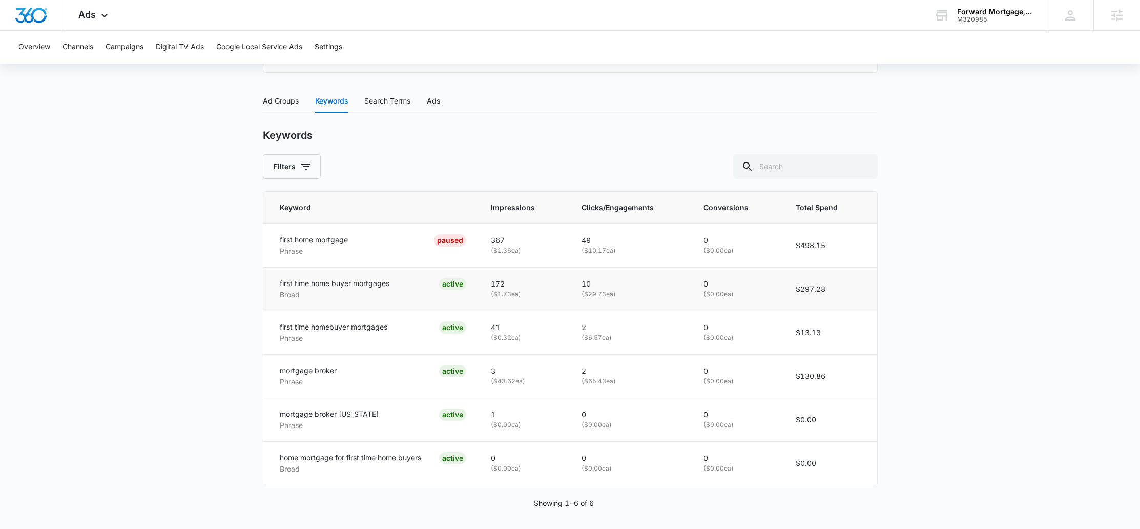
drag, startPoint x: 579, startPoint y: 293, endPoint x: 632, endPoint y: 293, distance: 53.8
click at [632, 293] on td "10 ( $29.73 ea)" at bounding box center [630, 289] width 122 height 44
click at [632, 293] on p "( $29.73 ea)" at bounding box center [630, 295] width 97 height 10
click at [105, 19] on icon at bounding box center [104, 18] width 12 height 12
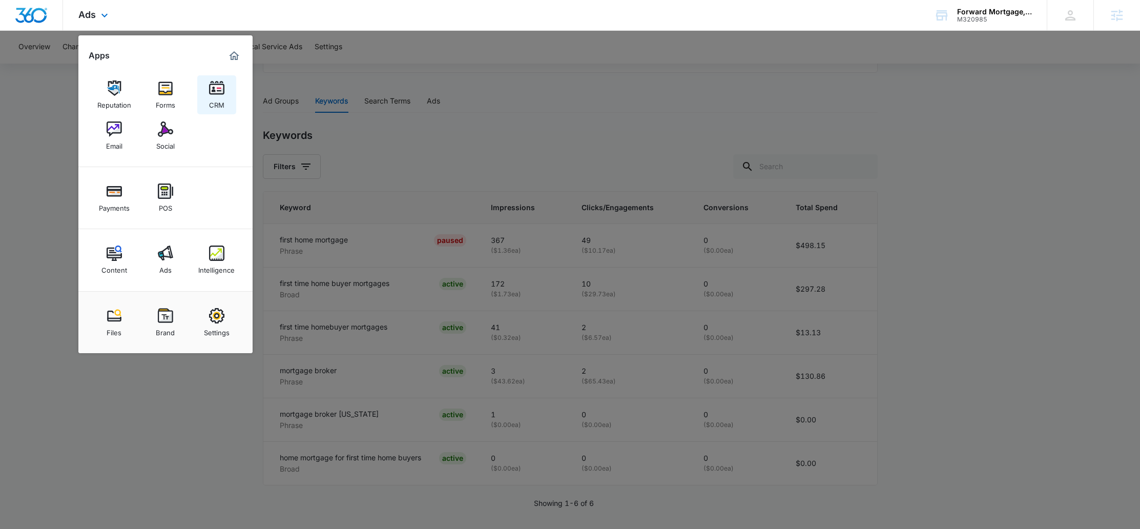
click at [216, 108] on div "CRM" at bounding box center [216, 102] width 15 height 13
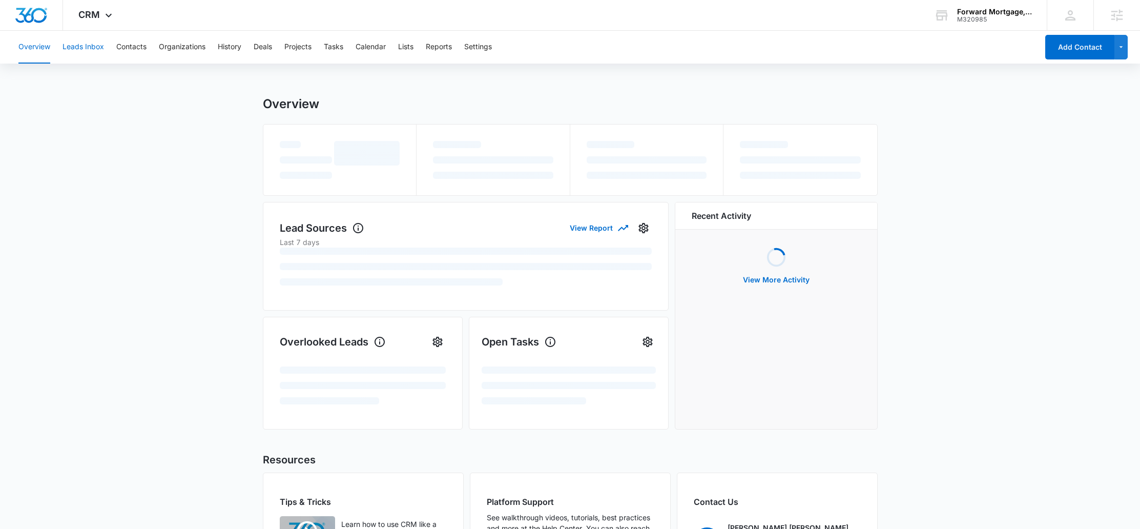
click at [80, 50] on button "Leads Inbox" at bounding box center [84, 47] width 42 height 33
click at [80, 47] on button "Leads Inbox" at bounding box center [84, 47] width 42 height 33
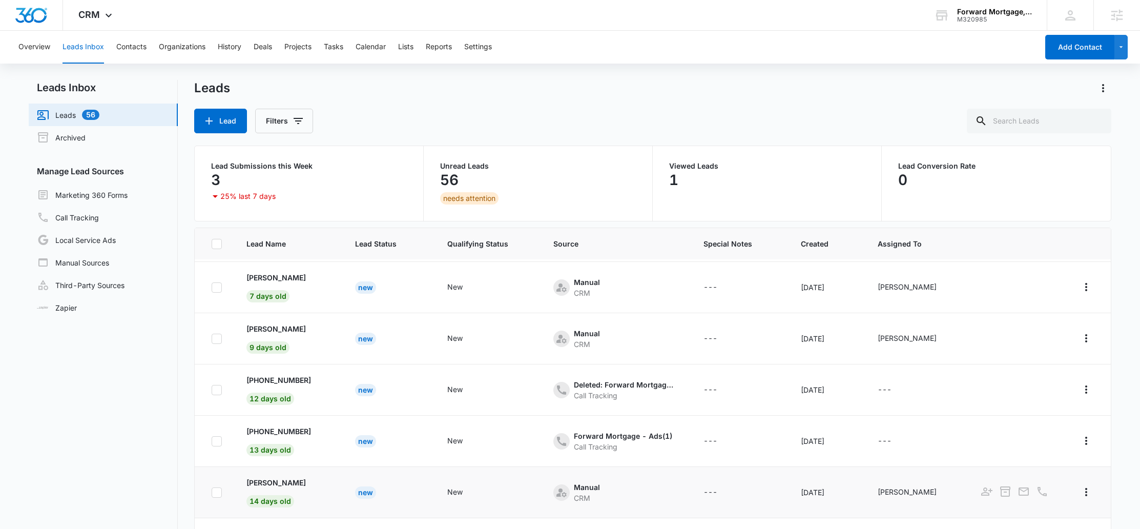
scroll to position [207, 0]
